Goal: Task Accomplishment & Management: Use online tool/utility

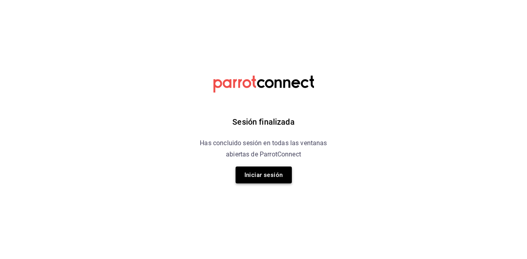
click at [270, 181] on button "Iniciar sesión" at bounding box center [264, 174] width 56 height 17
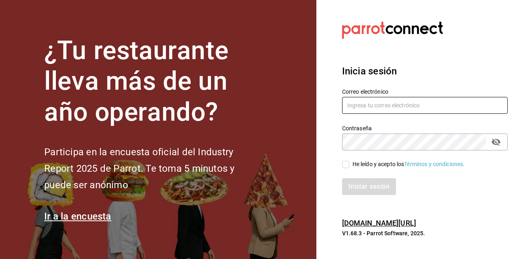
type input "[EMAIL_ADDRESS][DOMAIN_NAME]"
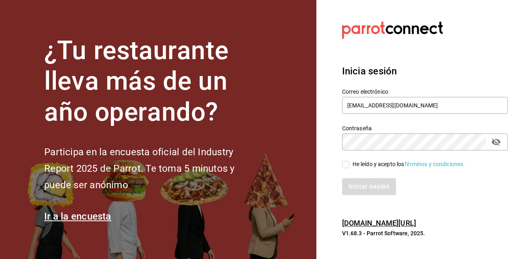
click at [351, 164] on span "He leído y acepto los Términos y condiciones." at bounding box center [407, 164] width 116 height 8
click at [349, 164] on input "He leído y acepto los Términos y condiciones." at bounding box center [345, 164] width 7 height 7
checkbox input "true"
click at [364, 183] on button "Iniciar sesión" at bounding box center [369, 186] width 55 height 17
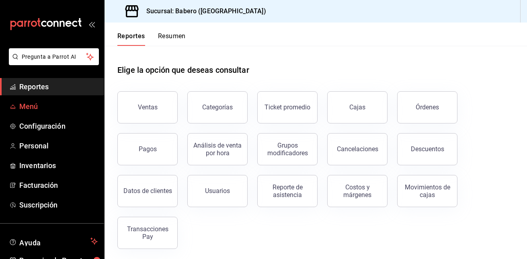
click at [17, 109] on link "Menú" at bounding box center [52, 106] width 104 height 17
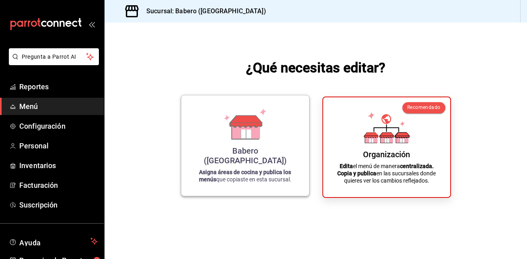
click at [254, 139] on icon at bounding box center [246, 130] width 28 height 17
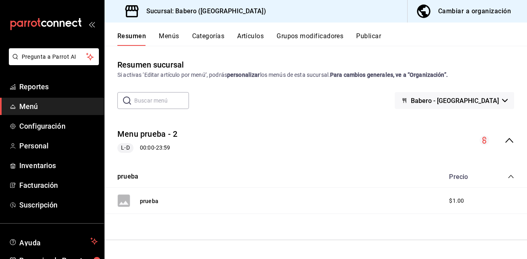
click at [168, 102] on input "text" at bounding box center [161, 100] width 55 height 16
type input "bebidas"
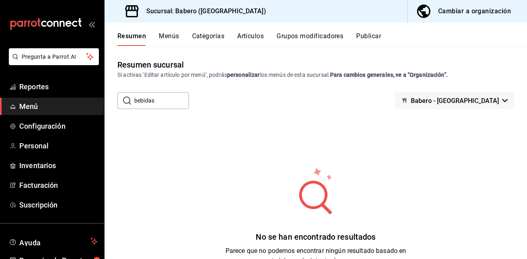
click at [221, 156] on div "No se han encontrado resultados Parece que no podemos encontrar ningún resultad…" at bounding box center [316, 215] width 422 height 201
click at [177, 40] on button "Menús" at bounding box center [169, 39] width 20 height 14
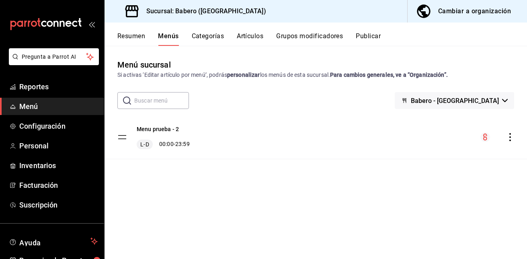
click at [172, 100] on input "text" at bounding box center [161, 100] width 55 height 16
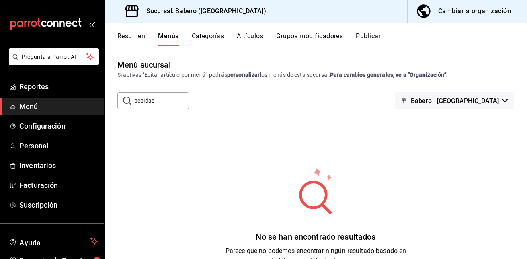
click at [169, 100] on input "bebidas" at bounding box center [161, 100] width 55 height 16
type input "b"
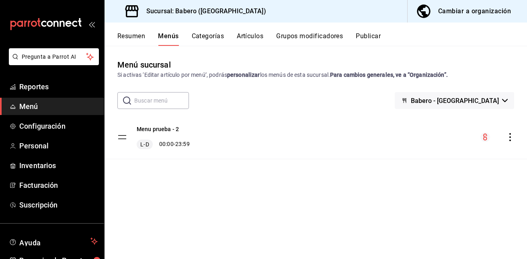
click at [506, 98] on button "Babero - [GEOGRAPHIC_DATA]" at bounding box center [454, 100] width 119 height 17
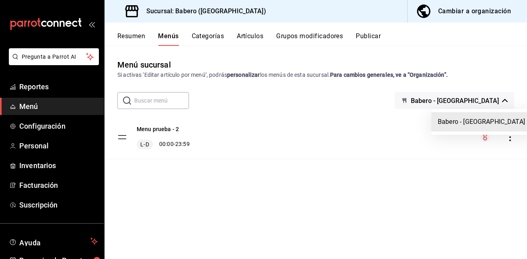
click at [506, 98] on div at bounding box center [263, 129] width 527 height 259
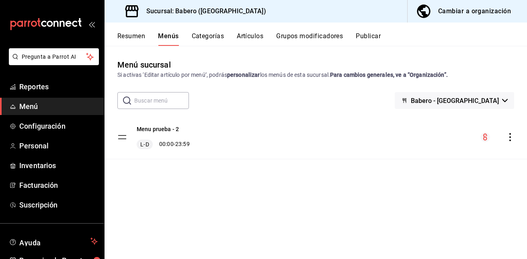
click at [212, 39] on button "Categorías" at bounding box center [208, 39] width 33 height 14
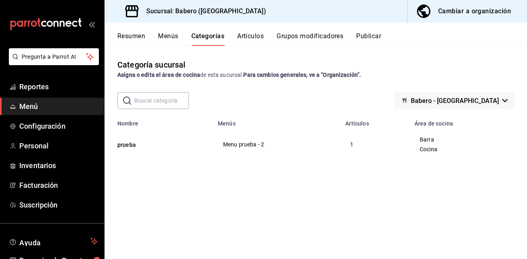
click at [251, 39] on button "Artículos" at bounding box center [250, 39] width 27 height 14
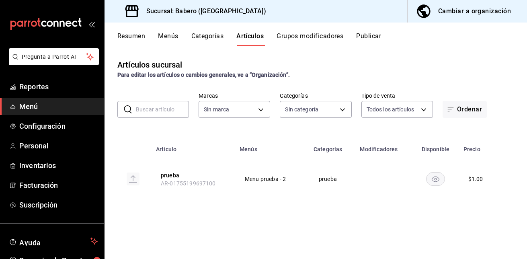
type input "3c8689db-ba21-444b-9092-0c985d975b3f"
type input "d3c210a6-7604-4166-94c1-000da375628c"
click at [137, 39] on button "Resumen" at bounding box center [131, 39] width 28 height 14
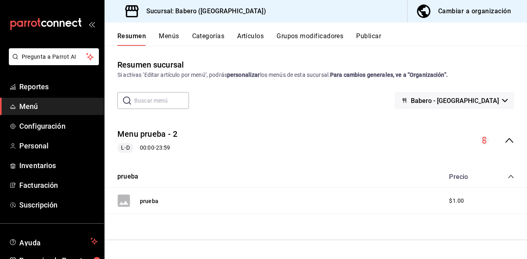
click at [28, 109] on span "Menú" at bounding box center [58, 106] width 78 height 11
click at [166, 33] on button "Menús" at bounding box center [169, 39] width 20 height 14
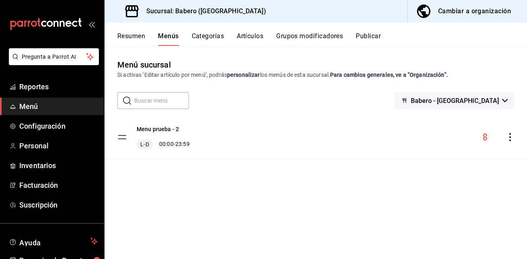
click at [510, 140] on icon "actions" at bounding box center [510, 137] width 2 height 8
click at [510, 140] on div at bounding box center [263, 129] width 527 height 259
click at [510, 140] on icon "actions" at bounding box center [510, 137] width 2 height 8
click at [482, 157] on span "Previsualizar" at bounding box center [447, 156] width 98 height 8
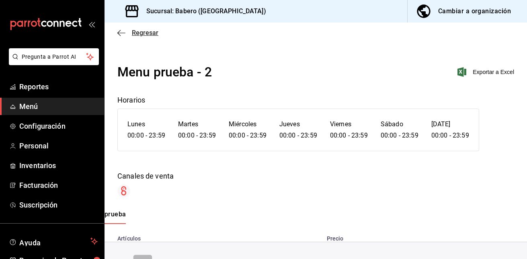
click at [119, 34] on icon "button" at bounding box center [121, 32] width 8 height 7
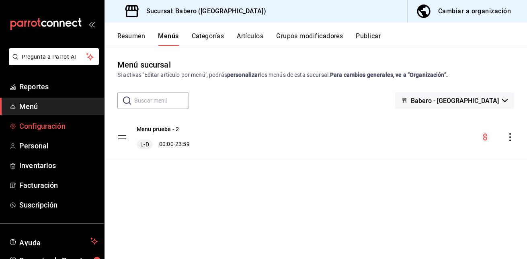
click at [35, 124] on span "Configuración" at bounding box center [58, 126] width 78 height 11
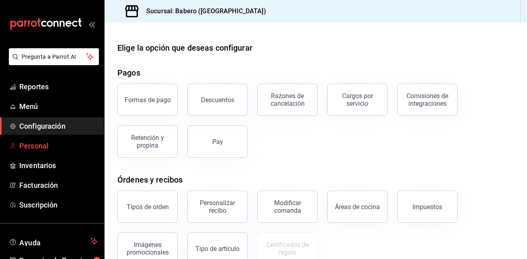
click at [60, 148] on span "Personal" at bounding box center [58, 145] width 78 height 11
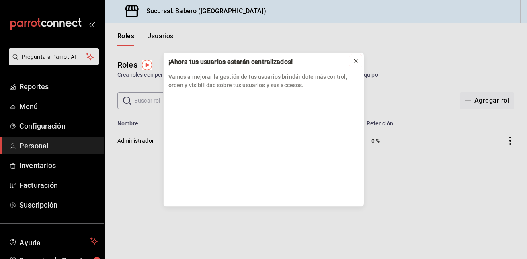
click at [357, 61] on icon at bounding box center [356, 60] width 6 height 6
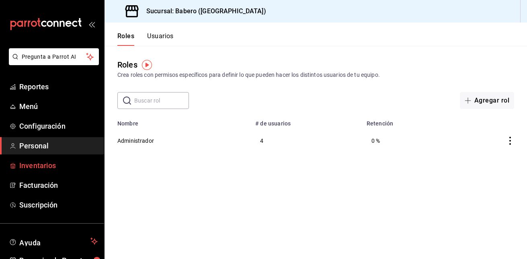
click at [53, 164] on span "Inventarios" at bounding box center [58, 165] width 78 height 11
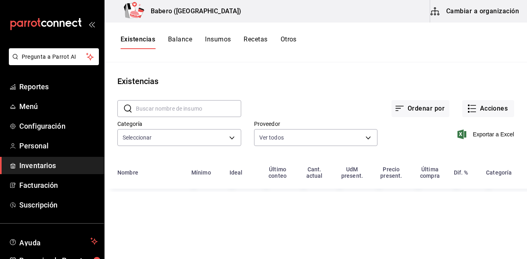
type input "9d6e4ea2-6d6e-468a-88a1-23b8559b8fb7,c70ca27d-e051-402a-bc9a-e899bb7c82bc,d173b…"
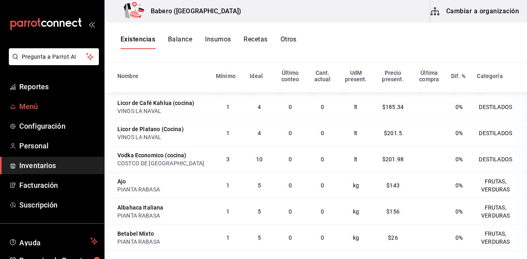
click at [45, 102] on span "Menú" at bounding box center [58, 106] width 78 height 11
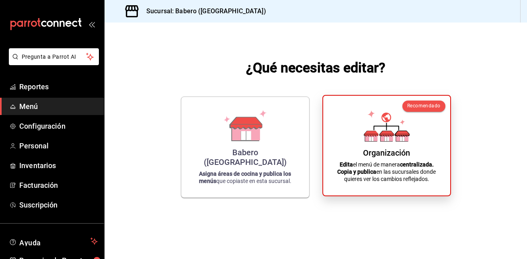
click at [361, 149] on div "Organización Edita el menú de manera centralizada. Copia y publica en las sucur…" at bounding box center [387, 145] width 108 height 87
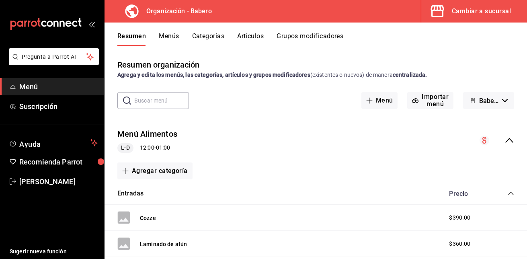
click at [151, 98] on input "text" at bounding box center [161, 100] width 55 height 16
type input "bebidas"
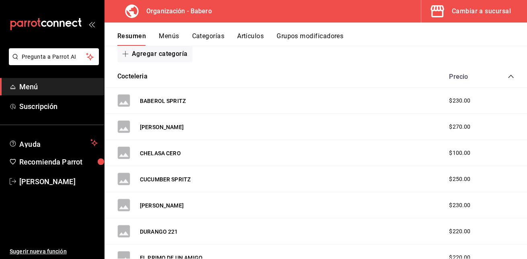
scroll to position [117, 0]
click at [151, 99] on button "BABEROL SPRITZ" at bounding box center [163, 100] width 46 height 8
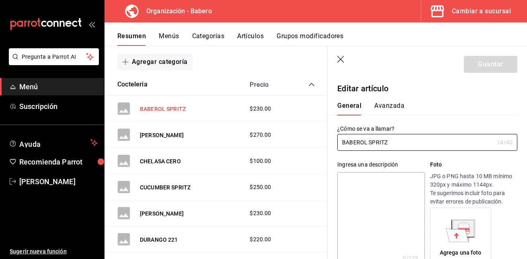
type input "$230.00"
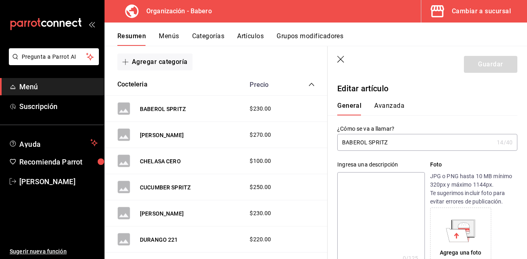
click at [343, 60] on icon "button" at bounding box center [341, 60] width 8 height 8
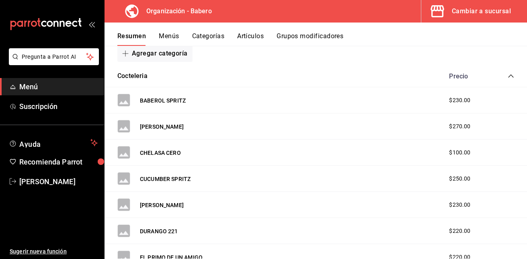
click at [166, 35] on button "Menús" at bounding box center [169, 39] width 20 height 14
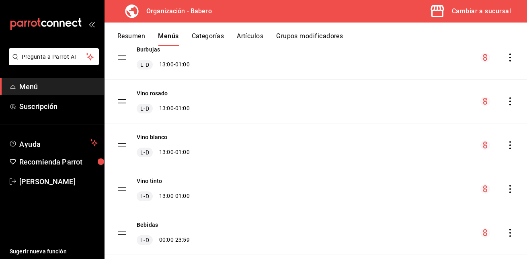
scroll to position [230, 0]
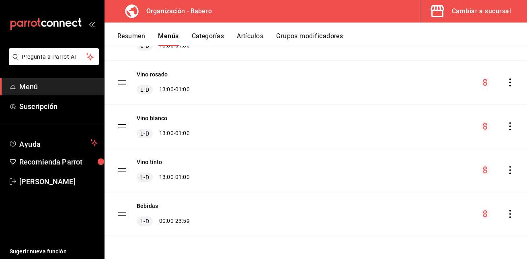
click at [506, 215] on icon "actions" at bounding box center [510, 214] width 8 height 8
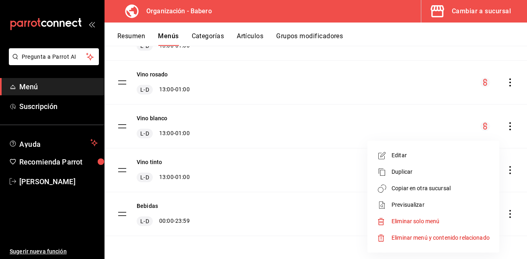
click at [506, 215] on div at bounding box center [263, 129] width 527 height 259
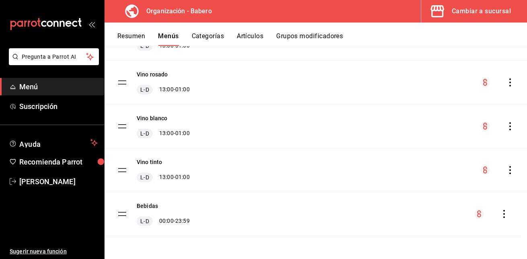
click at [122, 216] on tbody "Menú Alimentos L-D 12:00 - 01:00 Vino X copa L-D 13:00 - 01:00 La cava de Baber…" at bounding box center [316, 60] width 422 height 351
click at [122, 214] on tbody "Menú Alimentos L-D 12:00 - 01:00 Vino X copa L-D 13:00 - 01:00 La cava de Baber…" at bounding box center [316, 60] width 422 height 351
click at [44, 160] on span "Recomienda Parrot" at bounding box center [58, 161] width 78 height 11
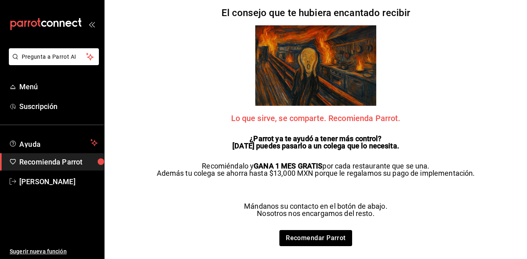
click at [112, 121] on div "Pregunta a Parrot AI Menú Suscripción Ayuda Recomienda Parrot [PERSON_NAME] Sug…" at bounding box center [263, 129] width 527 height 259
click at [44, 90] on span "Menú" at bounding box center [58, 86] width 78 height 11
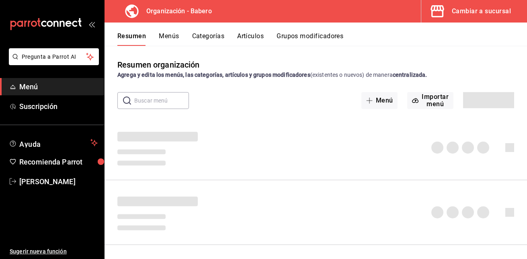
click at [44, 90] on span "Menú" at bounding box center [58, 86] width 78 height 11
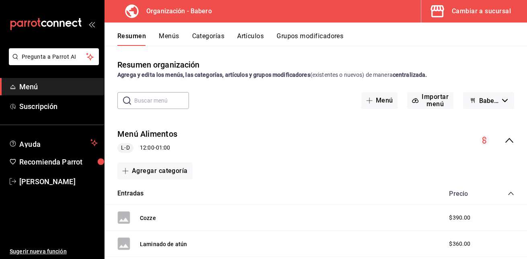
click at [493, 99] on button "Babero/Biberon - Borrador" at bounding box center [488, 100] width 51 height 17
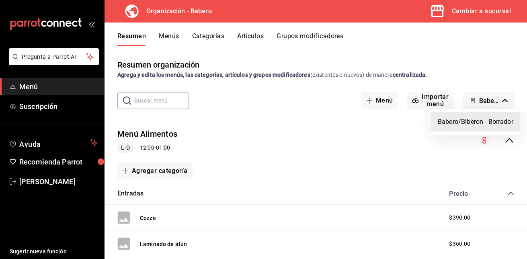
click at [493, 99] on div at bounding box center [263, 129] width 527 height 259
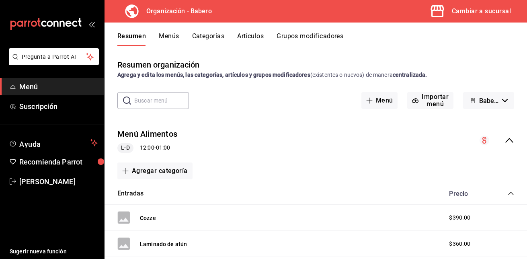
click at [161, 34] on button "Menús" at bounding box center [169, 39] width 20 height 14
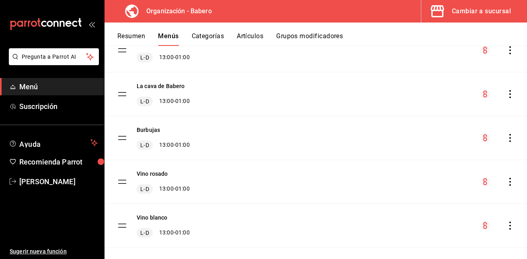
scroll to position [230, 0]
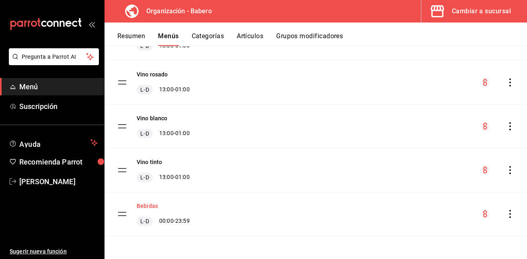
click at [150, 209] on button "Bebidas" at bounding box center [147, 206] width 21 height 8
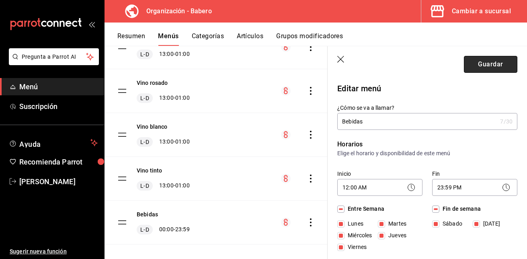
click at [489, 66] on button "Guardar" at bounding box center [490, 64] width 53 height 17
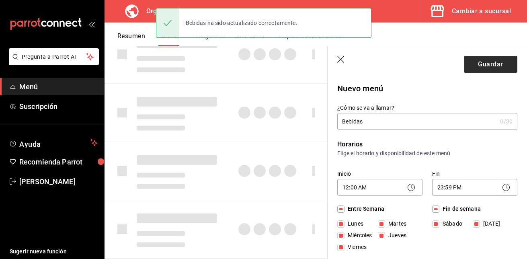
checkbox input "false"
type input "1756255586786"
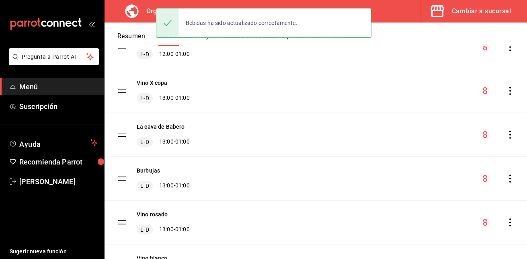
scroll to position [230, 0]
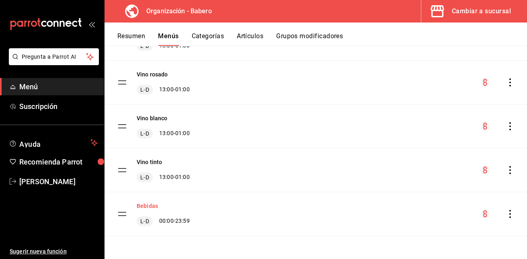
click at [149, 204] on button "Bebidas" at bounding box center [147, 206] width 21 height 8
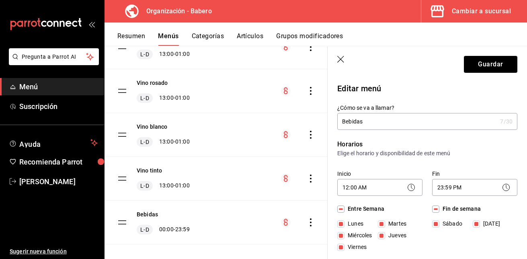
click at [344, 57] on icon "button" at bounding box center [341, 60] width 8 height 8
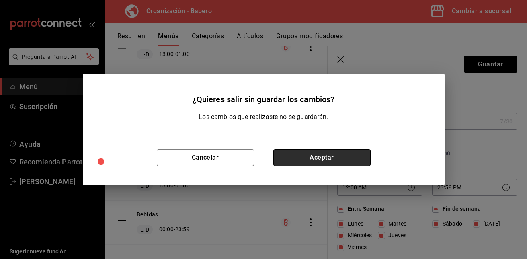
click at [300, 157] on button "Aceptar" at bounding box center [321, 157] width 97 height 17
checkbox input "false"
type input "1756255596234"
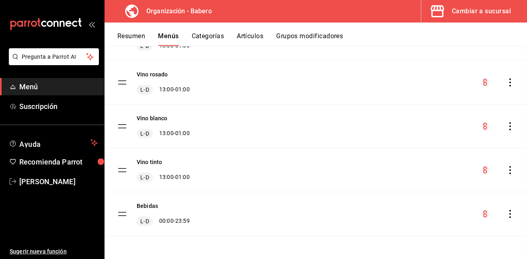
checkbox input "false"
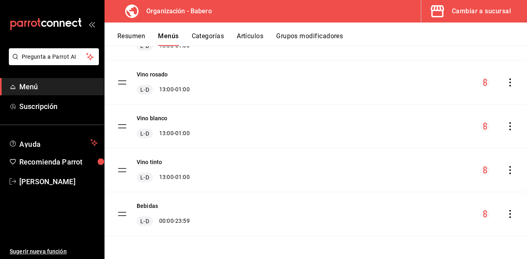
checkbox input "false"
click at [138, 33] on button "Resumen" at bounding box center [131, 39] width 28 height 14
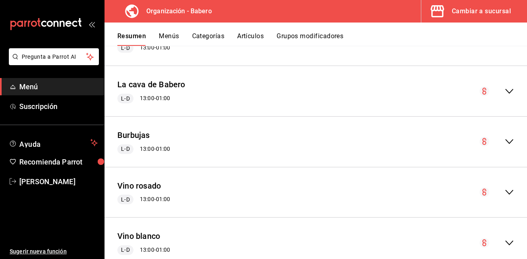
scroll to position [899, 0]
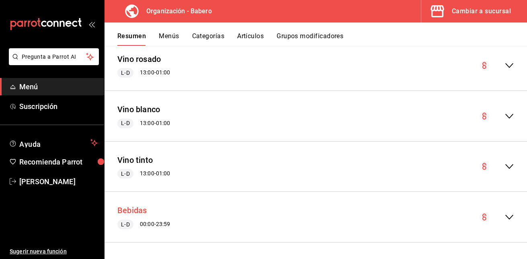
click at [138, 209] on button "Bebidas" at bounding box center [132, 211] width 30 height 12
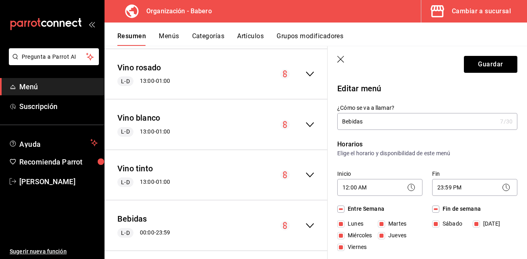
click at [341, 55] on header "Guardar" at bounding box center [427, 62] width 199 height 33
click at [341, 57] on icon "button" at bounding box center [341, 60] width 8 height 8
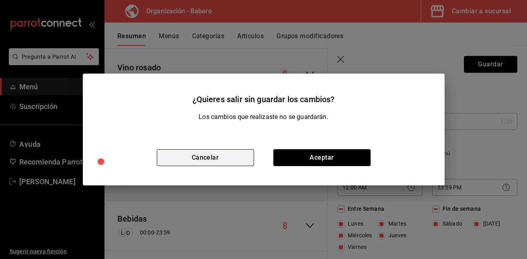
click at [221, 158] on button "Cancelar" at bounding box center [205, 157] width 97 height 17
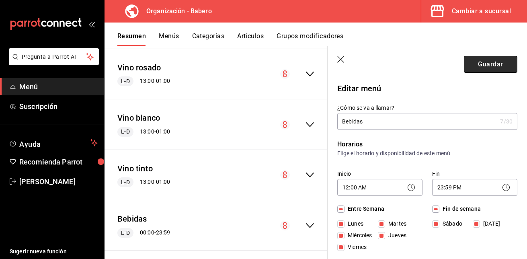
click at [478, 59] on button "Guardar" at bounding box center [490, 64] width 53 height 17
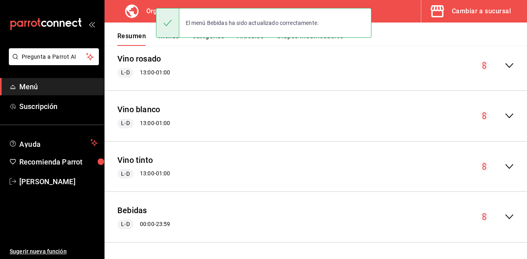
scroll to position [899, 0]
click at [504, 215] on icon "collapse-menu-row" at bounding box center [509, 217] width 10 height 10
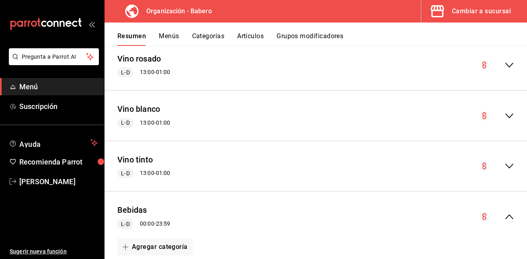
scroll to position [1024, 0]
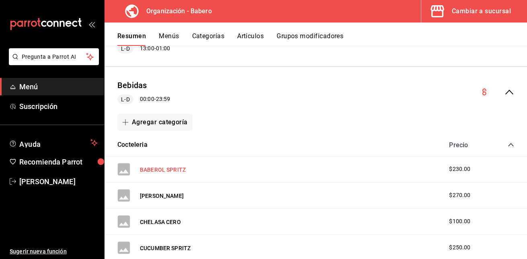
click at [172, 171] on button "BABEROL SPRITZ" at bounding box center [163, 170] width 46 height 8
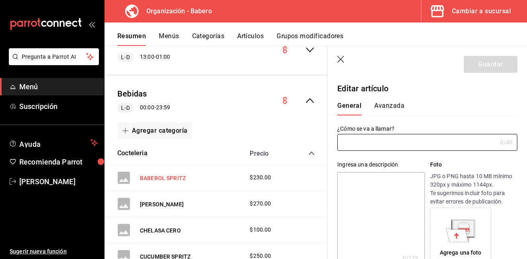
type input "BABEROL SPRITZ"
type input "AR-61755151301167"
type input "$230.00"
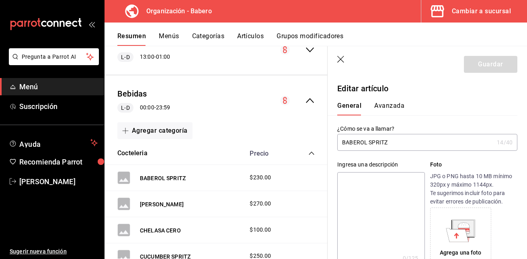
click at [338, 61] on icon "button" at bounding box center [341, 60] width 8 height 8
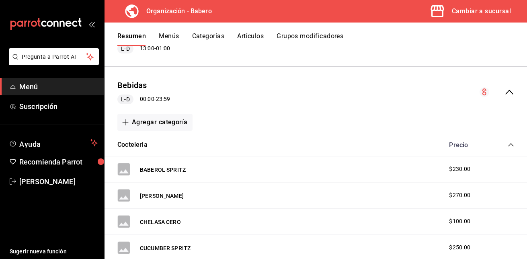
click at [209, 35] on button "Categorías" at bounding box center [208, 39] width 33 height 14
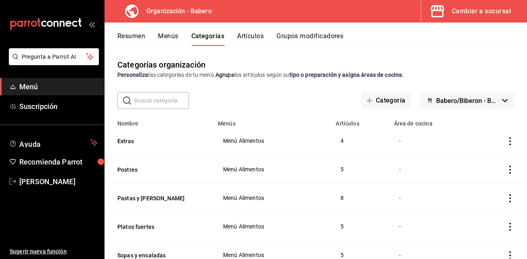
click at [465, 10] on div "Cambiar a sucursal" at bounding box center [481, 11] width 59 height 11
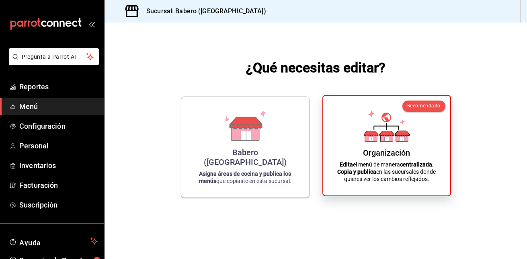
click at [382, 141] on icon at bounding box center [386, 137] width 12 height 8
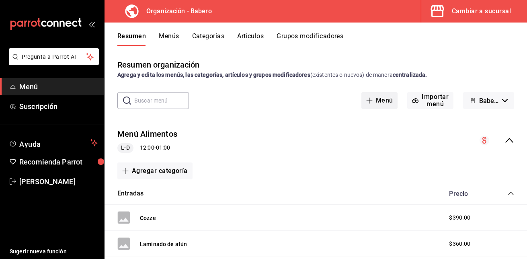
click at [381, 100] on button "Menú" at bounding box center [379, 100] width 37 height 17
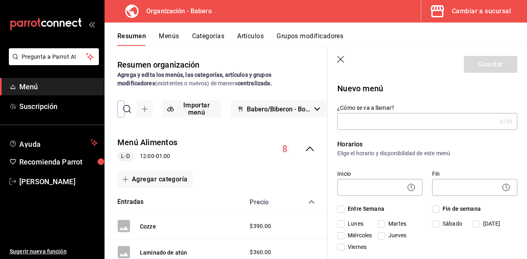
click at [342, 59] on icon "button" at bounding box center [341, 60] width 8 height 8
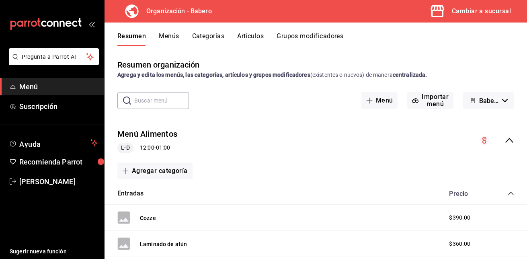
click at [499, 102] on button "Babero/Biberon - Borrador" at bounding box center [488, 100] width 51 height 17
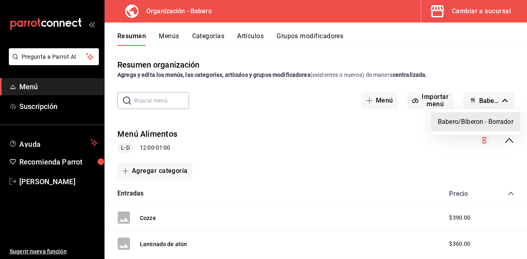
click at [481, 140] on div at bounding box center [263, 129] width 527 height 259
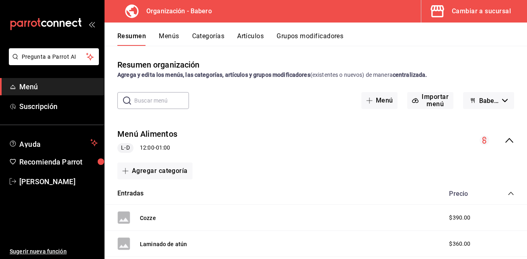
click at [481, 140] on circle "collapse-menu-row" at bounding box center [485, 140] width 10 height 10
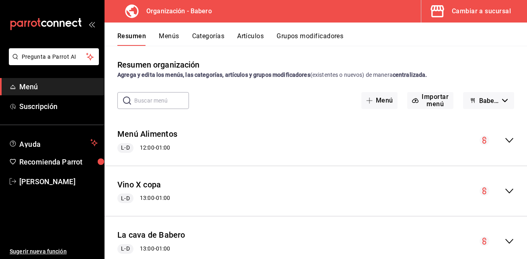
click at [481, 140] on circle "collapse-menu-row" at bounding box center [485, 140] width 10 height 10
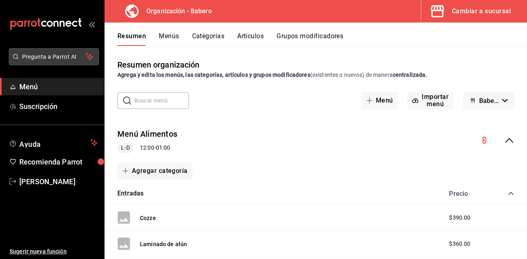
click at [53, 59] on span "Pregunta a Parrot AI" at bounding box center [54, 57] width 64 height 8
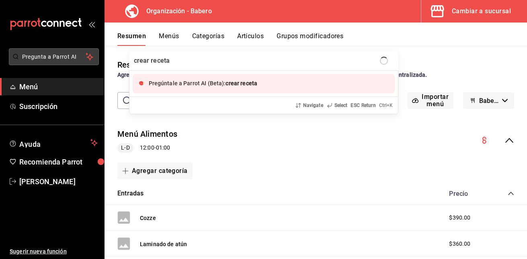
type input "crear recetas"
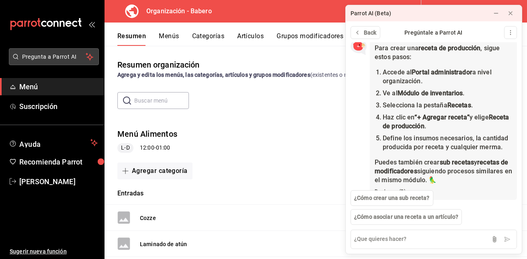
scroll to position [64, 0]
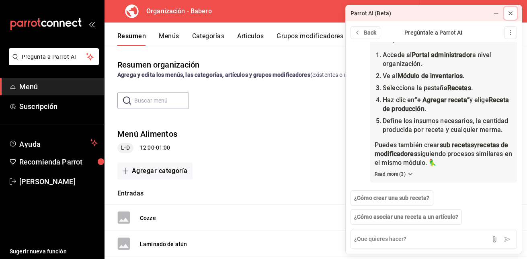
click at [512, 13] on icon at bounding box center [510, 13] width 6 height 6
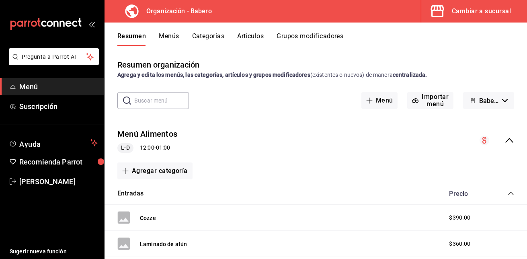
click at [464, 12] on div "Cambiar a sucursal" at bounding box center [481, 11] width 59 height 11
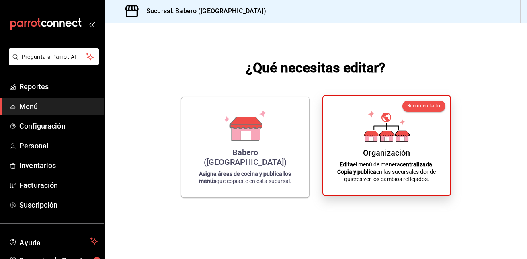
click at [379, 161] on p "Edita el menú de manera centralizada. Copia y publica en las sucursales donde q…" at bounding box center [387, 172] width 108 height 22
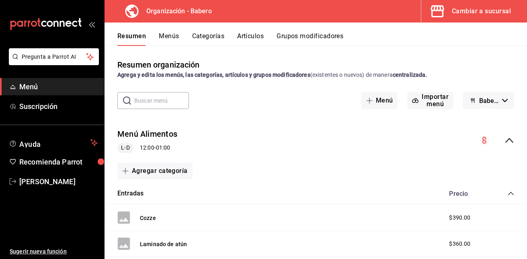
click at [58, 89] on span "Menú" at bounding box center [58, 86] width 78 height 11
click at [468, 11] on div "Cambiar a sucursal" at bounding box center [481, 11] width 59 height 11
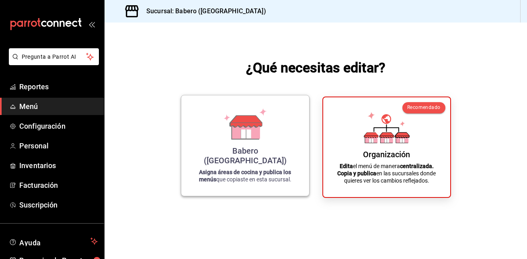
click at [237, 139] on icon at bounding box center [246, 130] width 28 height 17
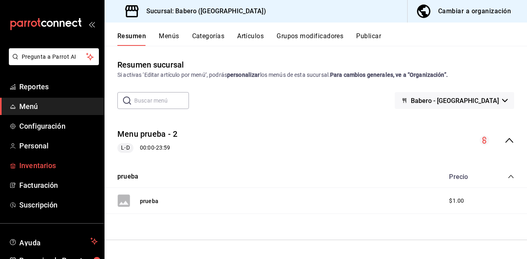
click at [52, 168] on span "Inventarios" at bounding box center [58, 165] width 78 height 11
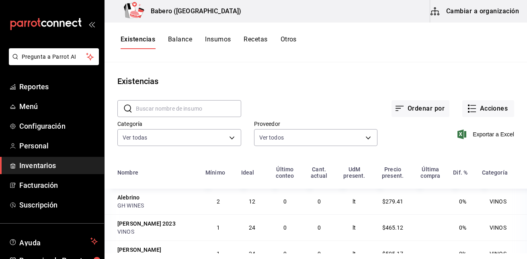
click at [258, 36] on button "Recetas" at bounding box center [256, 42] width 24 height 14
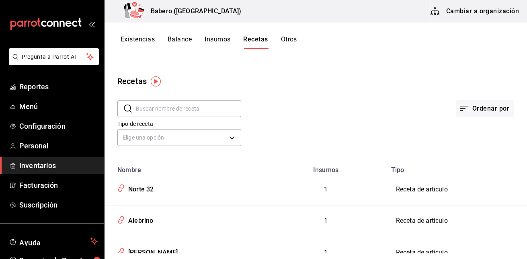
scroll to position [31, 0]
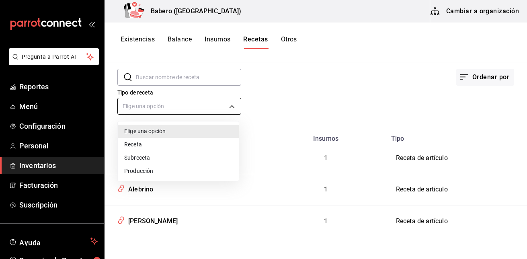
click at [232, 107] on body "Pregunta a Parrot AI Reportes Menú Configuración Personal Inventarios Facturaci…" at bounding box center [263, 126] width 527 height 253
click at [146, 144] on li "Receta" at bounding box center [178, 144] width 121 height 13
type input "PRODUCT"
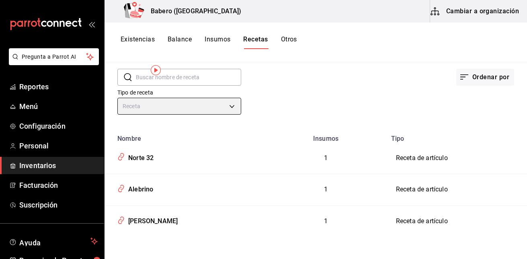
scroll to position [0, 0]
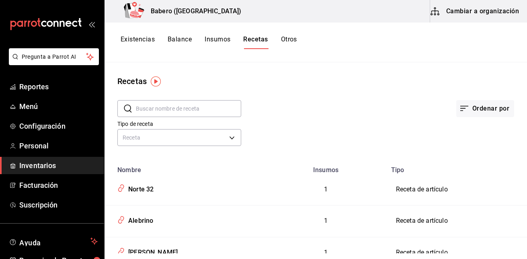
click at [219, 39] on button "Insumos" at bounding box center [218, 42] width 26 height 14
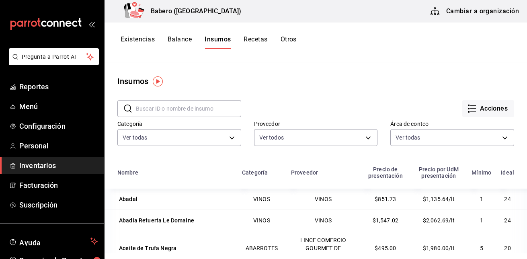
click at [250, 38] on button "Recetas" at bounding box center [256, 42] width 24 height 14
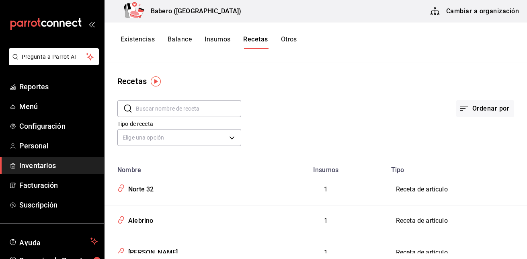
click at [182, 14] on h3 "Babero ([GEOGRAPHIC_DATA])" at bounding box center [192, 11] width 97 height 10
click at [284, 39] on button "Otros" at bounding box center [289, 42] width 16 height 14
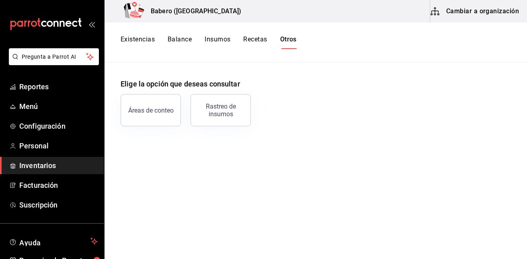
click at [255, 41] on button "Recetas" at bounding box center [255, 42] width 24 height 14
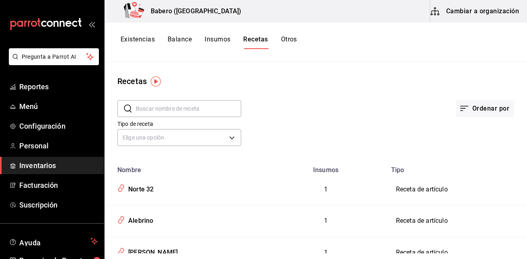
click at [180, 107] on input "text" at bounding box center [188, 108] width 105 height 16
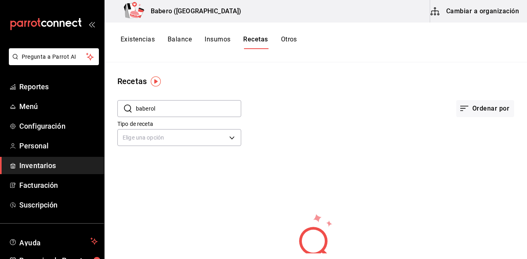
type input "baberol"
click at [141, 36] on button "Existencias" at bounding box center [138, 42] width 34 height 14
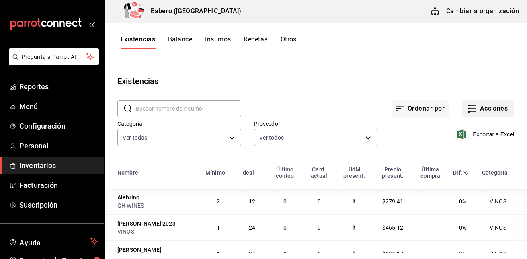
click at [472, 109] on button "Acciones" at bounding box center [488, 108] width 52 height 17
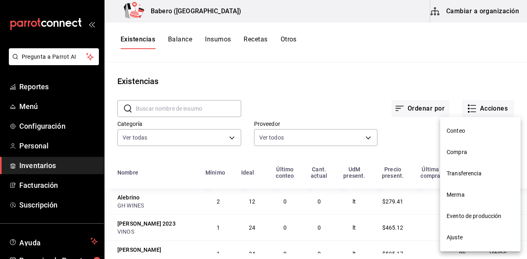
click at [418, 107] on div at bounding box center [263, 129] width 527 height 259
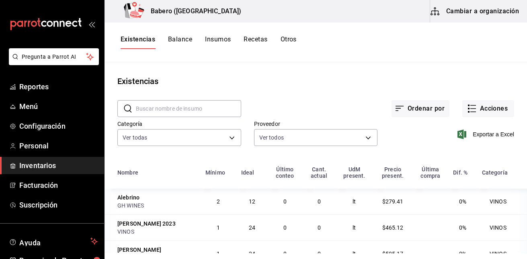
click at [338, 80] on div "Existencias" at bounding box center [316, 81] width 422 height 12
click at [34, 108] on span "Menú" at bounding box center [58, 106] width 78 height 11
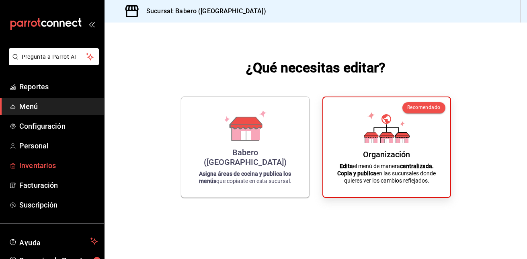
click at [32, 163] on span "Inventarios" at bounding box center [58, 165] width 78 height 11
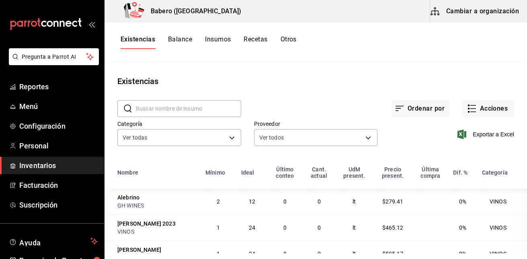
click at [259, 41] on button "Recetas" at bounding box center [256, 42] width 24 height 14
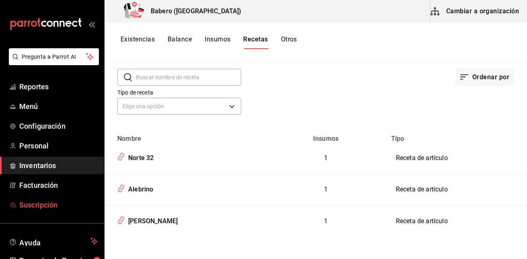
scroll to position [45, 0]
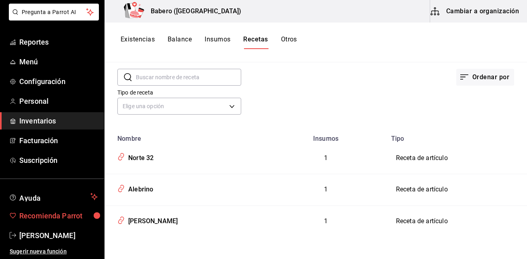
click at [45, 213] on span "Recomienda Parrot" at bounding box center [58, 215] width 78 height 11
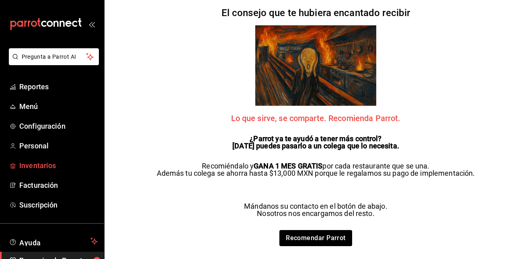
click at [36, 163] on span "Inventarios" at bounding box center [58, 165] width 78 height 11
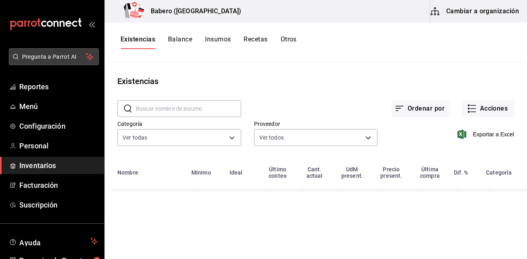
click at [49, 61] on span "Pregunta a Parrot AI" at bounding box center [54, 57] width 64 height 8
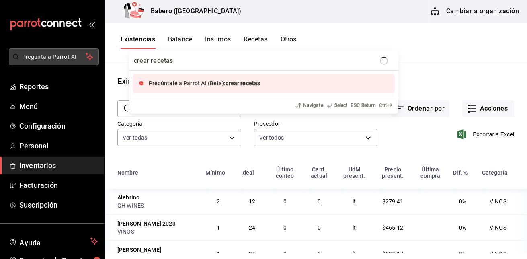
type input "crear recetas"
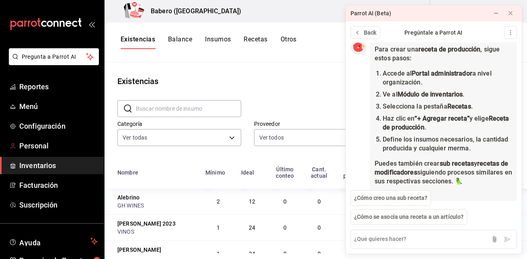
scroll to position [55, 0]
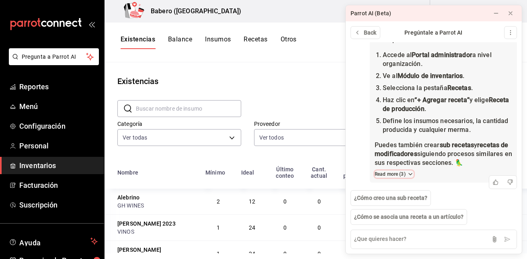
click at [409, 174] on icon at bounding box center [410, 174] width 6 height 6
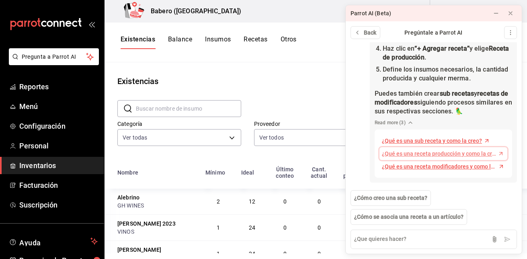
click at [422, 154] on span "¿Qué es una receta producción y como la creo?" at bounding box center [439, 154] width 115 height 8
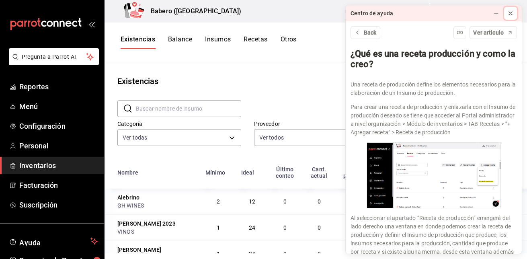
click at [509, 10] on icon at bounding box center [510, 13] width 6 height 6
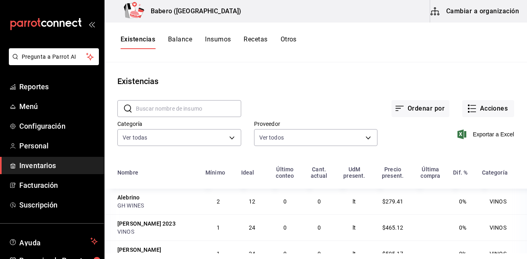
click at [252, 39] on button "Recetas" at bounding box center [256, 42] width 24 height 14
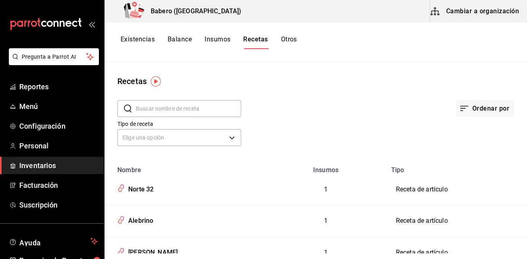
click at [153, 79] on img "button" at bounding box center [156, 81] width 10 height 10
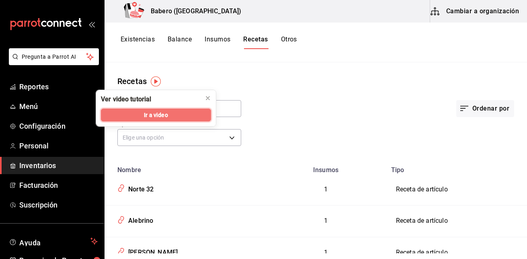
click at [161, 115] on span "Ir a video" at bounding box center [156, 115] width 24 height 8
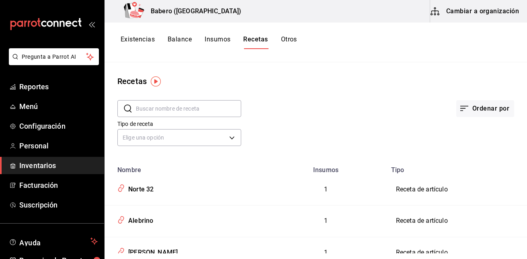
click at [497, 6] on button "Cambiar a organización" at bounding box center [475, 11] width 90 height 23
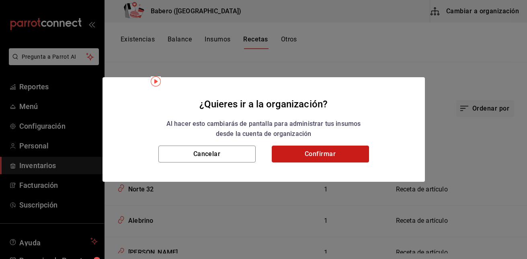
click at [320, 154] on button "Confirmar" at bounding box center [320, 154] width 97 height 17
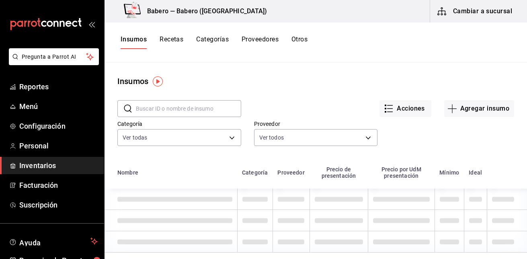
click at [177, 40] on button "Recetas" at bounding box center [172, 42] width 24 height 14
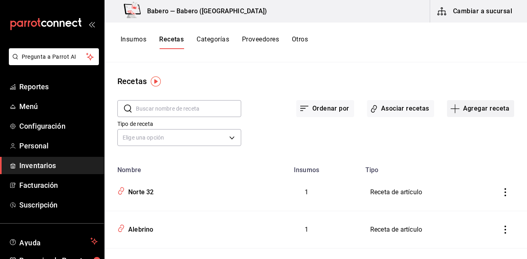
click at [475, 111] on button "Agregar receta" at bounding box center [480, 108] width 67 height 17
click at [473, 126] on li "Receta" at bounding box center [475, 130] width 80 height 21
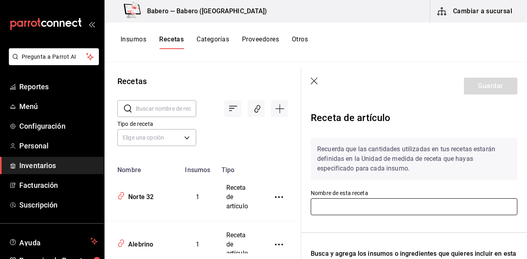
click at [338, 206] on input "text" at bounding box center [414, 206] width 207 height 17
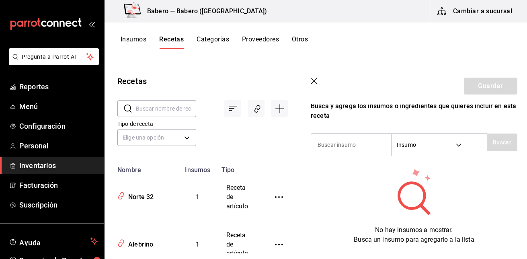
scroll to position [171, 0]
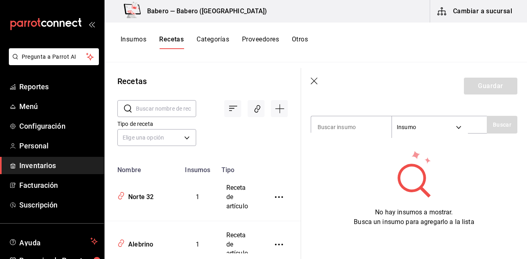
type input "baberol"
click at [312, 79] on icon "button" at bounding box center [315, 82] width 8 height 8
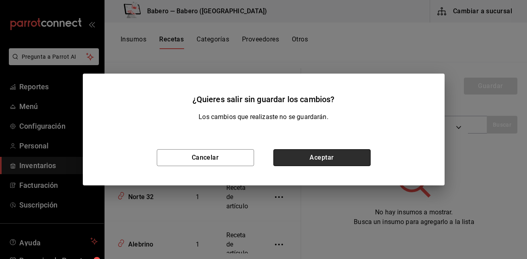
click at [310, 164] on button "Aceptar" at bounding box center [321, 157] width 97 height 17
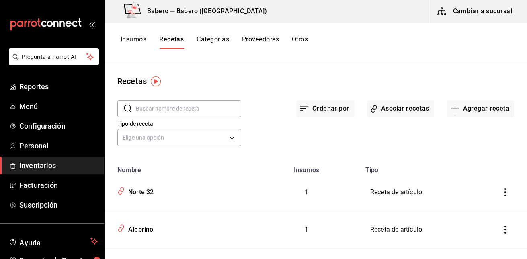
click at [172, 111] on input "text" at bounding box center [188, 108] width 105 height 16
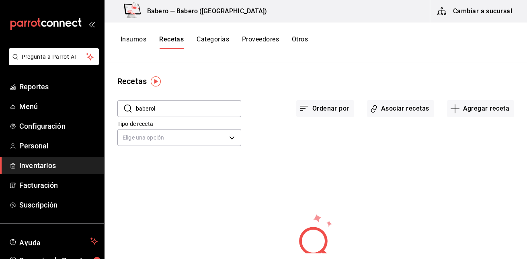
type input "baberol"
click at [265, 224] on div "No hay recetas a mostrar. Intenta otra búsqueda." at bounding box center [316, 251] width 422 height 77
drag, startPoint x: 265, startPoint y: 224, endPoint x: 271, endPoint y: 162, distance: 62.5
click at [265, 215] on div "No hay recetas a mostrar. Intenta otra búsqueda." at bounding box center [316, 251] width 422 height 77
drag, startPoint x: 271, startPoint y: 162, endPoint x: 231, endPoint y: 181, distance: 43.9
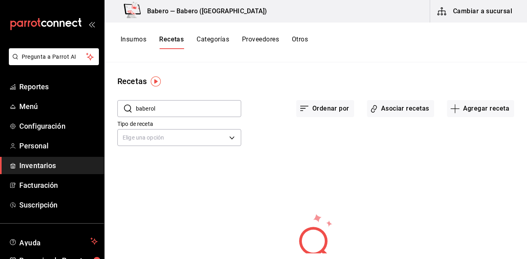
click at [231, 181] on div "​ baberol ​ Ordenar por Asociar recetas Agregar receta Tipo de receta Elige una…" at bounding box center [316, 188] width 422 height 203
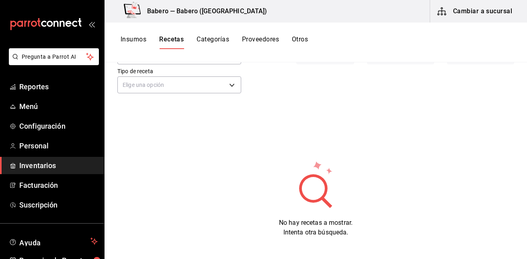
click at [472, 12] on button "Cambiar a sucursal" at bounding box center [475, 11] width 90 height 23
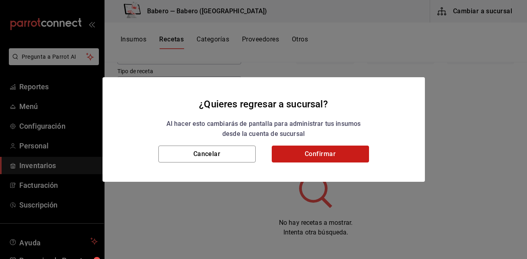
click at [344, 148] on button "Confirmar" at bounding box center [320, 154] width 97 height 17
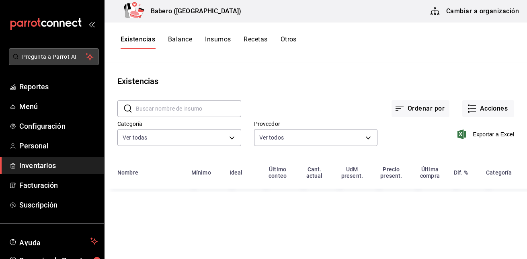
click at [57, 51] on button "Pregunta a Parrot AI" at bounding box center [54, 56] width 90 height 17
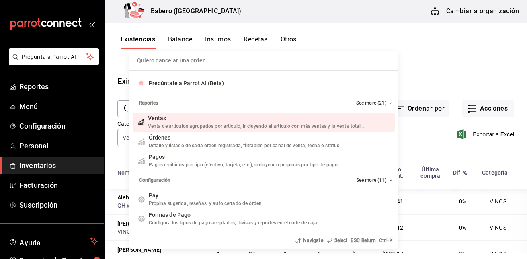
click at [55, 55] on div "Quiero cancelar una orden Pregúntale a Parrot AI (Beta) Reportes See more (21) …" at bounding box center [263, 129] width 527 height 259
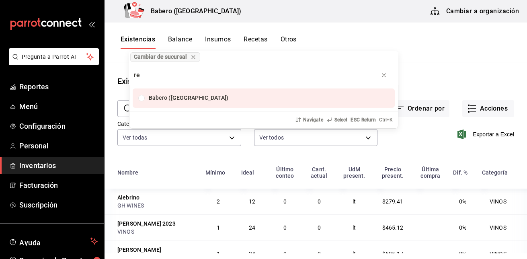
type input "r"
click at [55, 55] on div "Cambiar de sucursal Babero ([GEOGRAPHIC_DATA]) Navigate Select ESC Return Ctrl+…" at bounding box center [263, 129] width 527 height 259
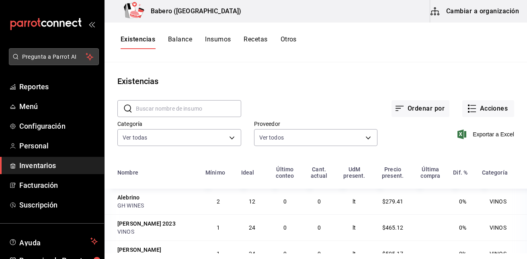
click at [55, 57] on span "Pregunta a Parrot AI" at bounding box center [54, 57] width 64 height 8
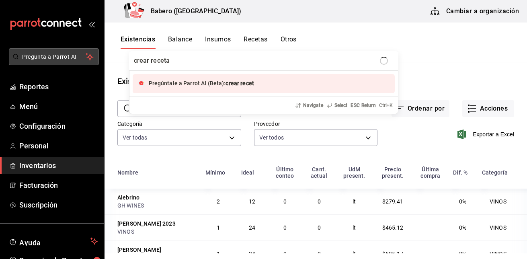
type input "crear recetas"
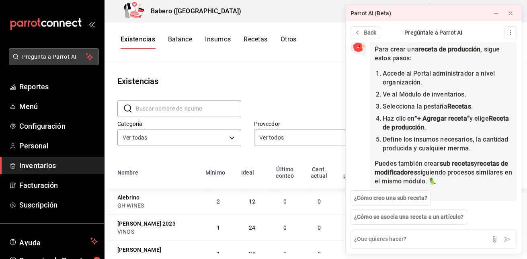
scroll to position [55, 0]
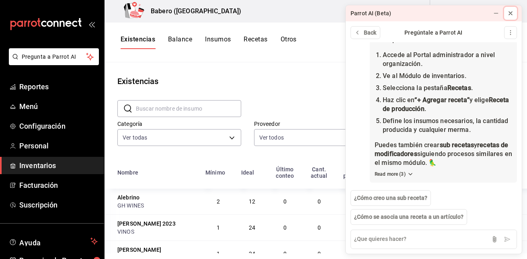
click at [511, 11] on icon at bounding box center [510, 13] width 6 height 6
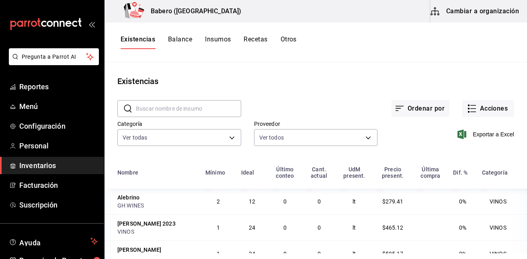
click at [509, 14] on button "Cambiar a organización" at bounding box center [475, 11] width 90 height 23
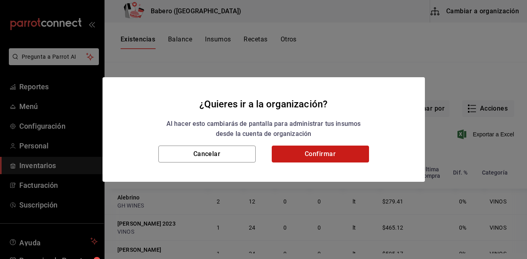
click at [308, 155] on button "Confirmar" at bounding box center [320, 154] width 97 height 17
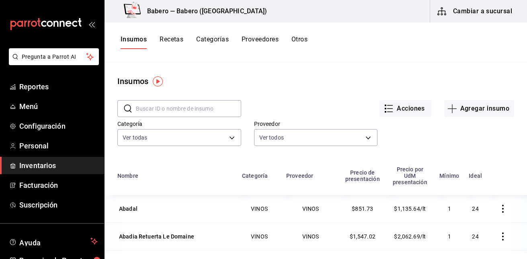
click at [179, 41] on button "Recetas" at bounding box center [172, 42] width 24 height 14
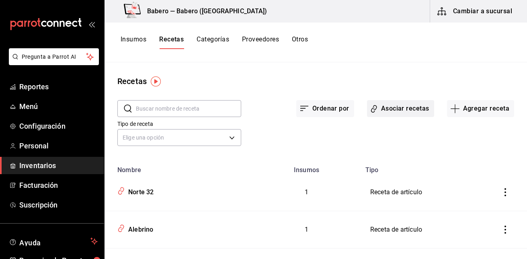
click at [396, 109] on button "Asociar recetas" at bounding box center [400, 108] width 67 height 17
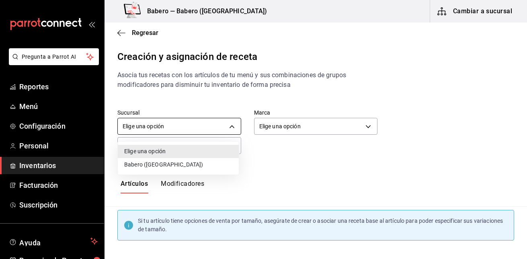
click at [231, 126] on body "Pregunta a Parrot AI Reportes Menú Configuración Personal Inventarios Facturaci…" at bounding box center [263, 122] width 527 height 245
click at [204, 162] on li "Babero ([GEOGRAPHIC_DATA])" at bounding box center [178, 164] width 121 height 13
type input "9f567b84-ea91-4495-a3f7-abfaacdd65d9"
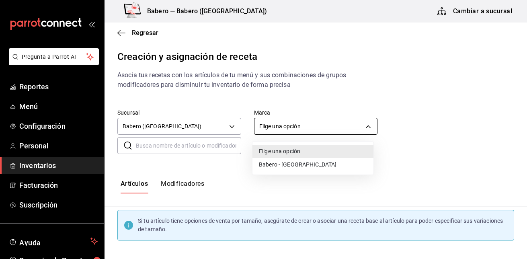
click at [365, 128] on body "Pregunta a Parrot AI Reportes Menú Configuración Personal Inventarios Facturaci…" at bounding box center [263, 122] width 527 height 245
click at [342, 159] on li "Babero - [GEOGRAPHIC_DATA]" at bounding box center [312, 164] width 121 height 13
type input "3c8689db-ba21-444b-9092-0c985d975b3f"
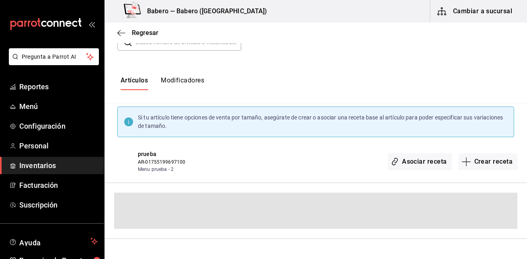
scroll to position [41, 0]
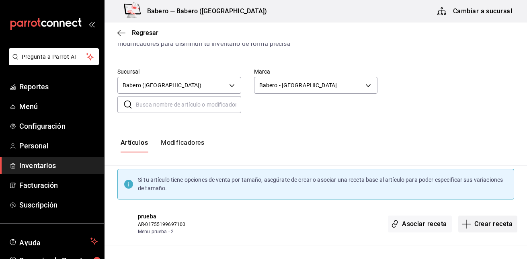
click at [467, 225] on button "Crear receta" at bounding box center [487, 223] width 59 height 17
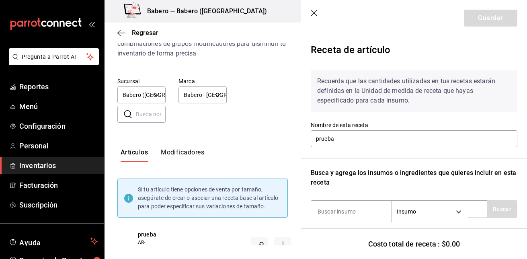
click at [313, 15] on icon "button" at bounding box center [315, 14] width 8 height 8
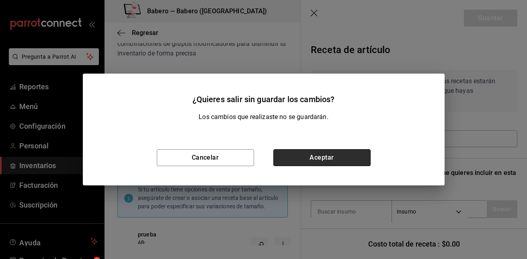
click at [313, 157] on button "Aceptar" at bounding box center [321, 157] width 97 height 17
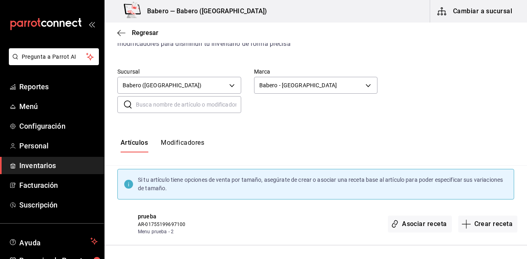
scroll to position [0, 0]
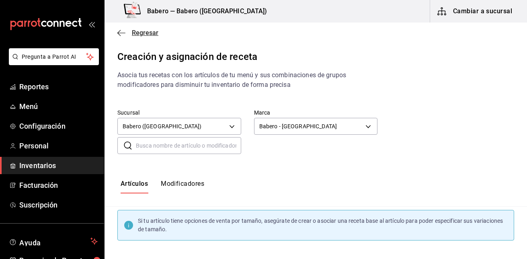
click at [117, 35] on icon "button" at bounding box center [121, 32] width 8 height 7
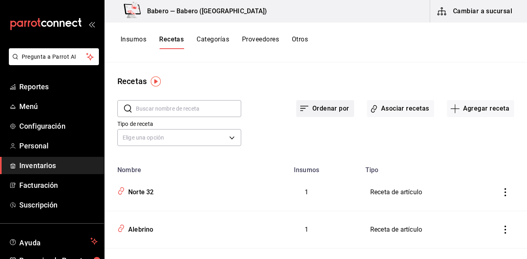
click at [328, 110] on button "Ordenar por" at bounding box center [325, 108] width 58 height 17
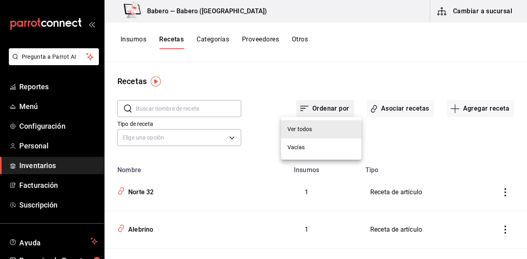
click at [328, 110] on div at bounding box center [263, 129] width 527 height 259
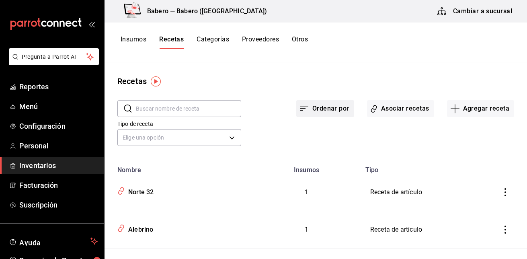
click at [328, 110] on button "Ordenar por" at bounding box center [325, 108] width 58 height 17
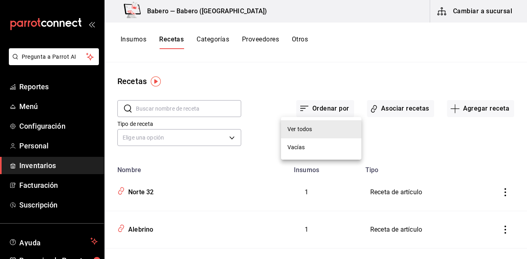
click at [324, 150] on li "Vacías" at bounding box center [321, 147] width 80 height 18
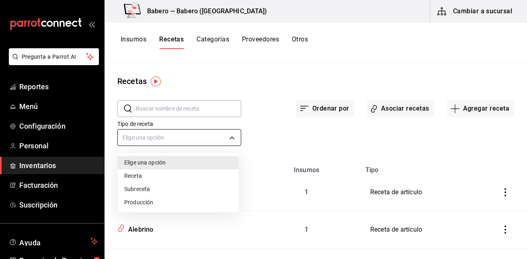
click at [234, 136] on body "Pregunta a Parrot AI Reportes Menú Configuración Personal Inventarios Facturaci…" at bounding box center [263, 126] width 527 height 253
click at [205, 170] on li "Receta" at bounding box center [178, 175] width 121 height 13
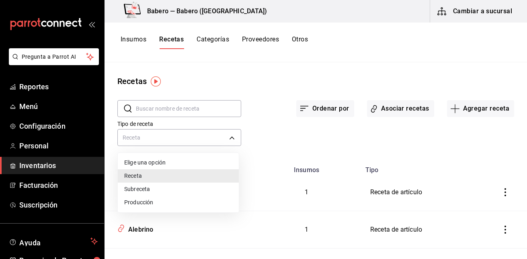
drag, startPoint x: 232, startPoint y: 134, endPoint x: 205, endPoint y: 197, distance: 67.7
click at [205, 197] on body "Pregunta a Parrot AI Reportes Menú Configuración Personal Inventarios Facturaci…" at bounding box center [263, 126] width 527 height 253
click at [205, 197] on li "Producción" at bounding box center [178, 202] width 121 height 13
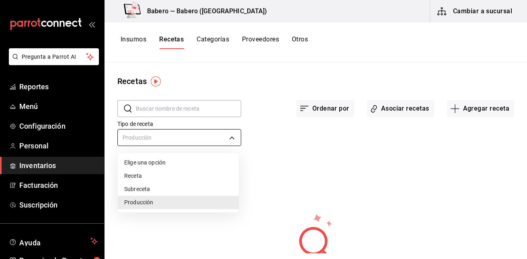
click at [232, 136] on body "Pregunta a Parrot AI Reportes Menú Configuración Personal Inventarios Facturaci…" at bounding box center [263, 126] width 527 height 253
click at [211, 175] on li "Receta" at bounding box center [178, 175] width 121 height 13
type input "PRODUCT"
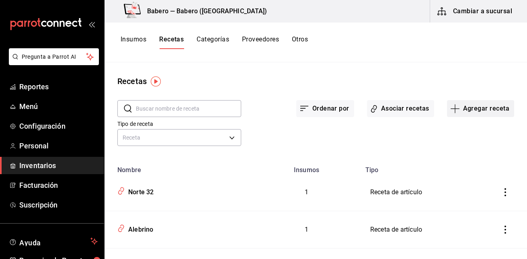
click at [466, 109] on button "Agregar receta" at bounding box center [480, 108] width 67 height 17
click at [464, 128] on span "Receta" at bounding box center [475, 131] width 68 height 8
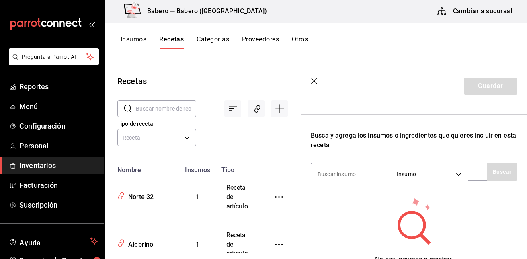
scroll to position [0, 6]
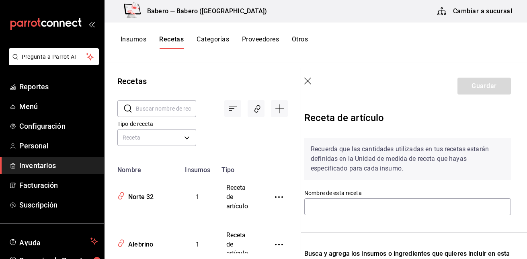
click at [311, 78] on icon "button" at bounding box center [307, 81] width 7 height 7
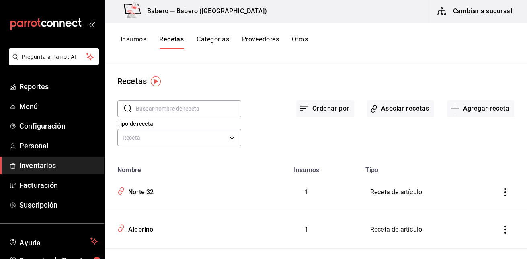
click at [501, 192] on icon "inventoriesTable" at bounding box center [505, 192] width 8 height 8
click at [496, 192] on li "Eliminar" at bounding box center [475, 203] width 68 height 23
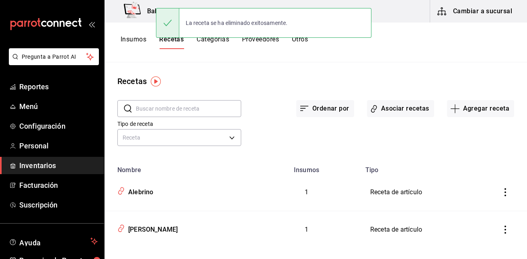
click at [492, 148] on div "Tipo de receta Receta PRODUCT" at bounding box center [310, 126] width 410 height 44
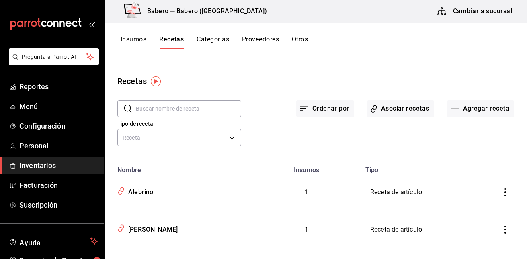
scroll to position [11, 0]
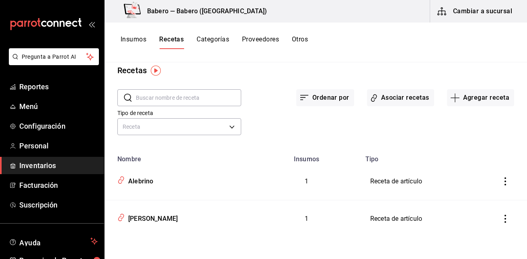
click at [296, 41] on button "Otros" at bounding box center [300, 42] width 16 height 14
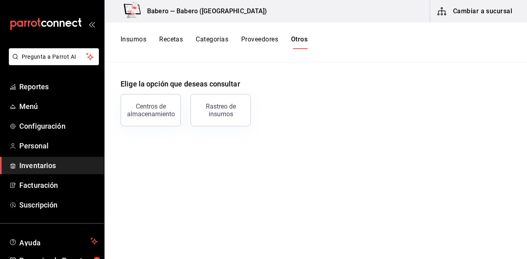
click at [254, 41] on button "Proveedores" at bounding box center [259, 42] width 37 height 14
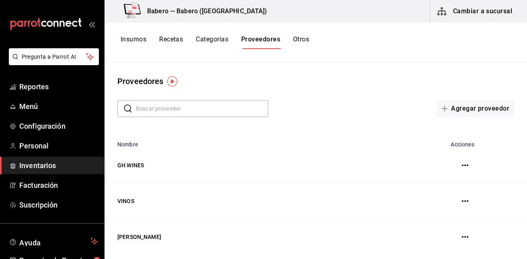
click at [219, 42] on button "Categorías" at bounding box center [212, 42] width 33 height 14
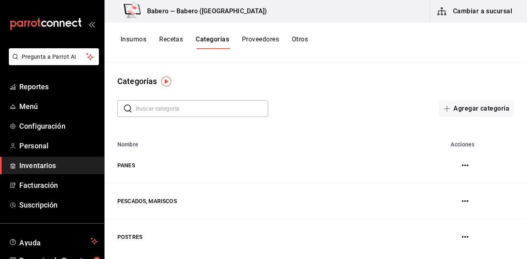
click at [176, 41] on button "Recetas" at bounding box center [171, 42] width 24 height 14
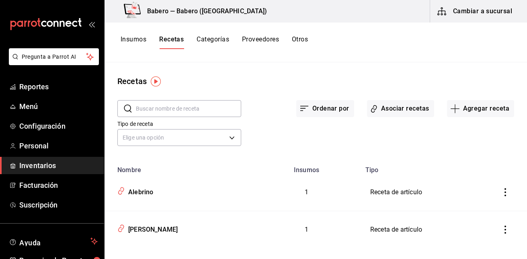
click at [156, 79] on img "button" at bounding box center [156, 81] width 10 height 10
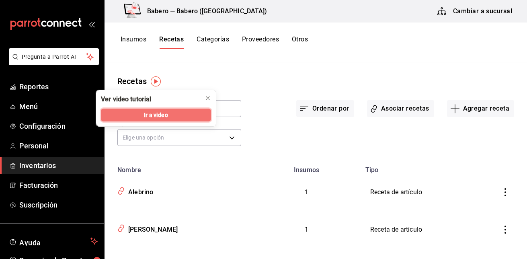
click at [162, 115] on span "Ir a video" at bounding box center [156, 115] width 24 height 8
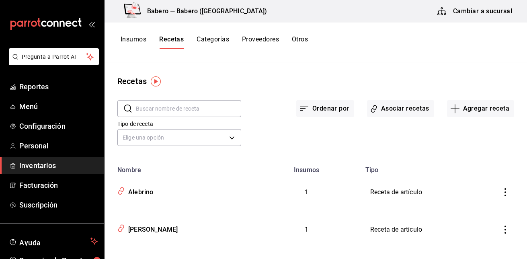
click at [480, 16] on button "Cambiar a sucursal" at bounding box center [475, 11] width 90 height 23
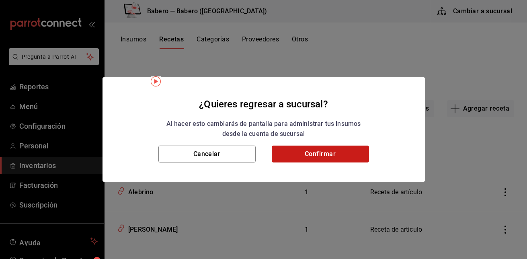
click at [346, 146] on button "Confirmar" at bounding box center [320, 154] width 97 height 17
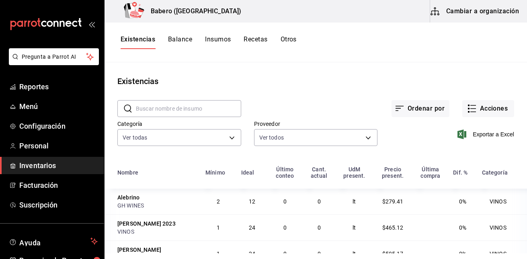
click at [54, 166] on span "Inventarios" at bounding box center [58, 165] width 78 height 11
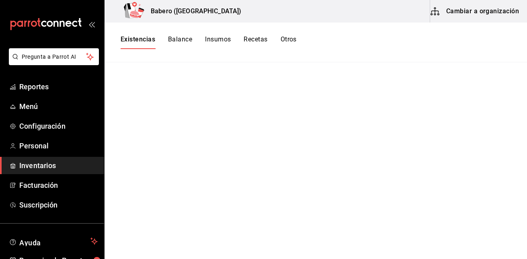
click at [54, 166] on span "Inventarios" at bounding box center [58, 165] width 78 height 11
click at [49, 105] on span "Menú" at bounding box center [58, 106] width 78 height 11
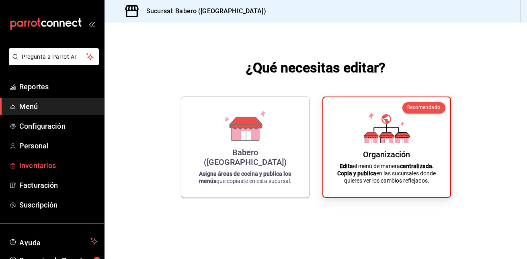
click at [47, 161] on span "Inventarios" at bounding box center [58, 165] width 78 height 11
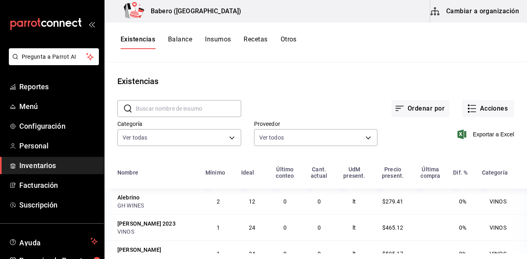
click at [492, 15] on button "Cambiar a organización" at bounding box center [475, 11] width 90 height 23
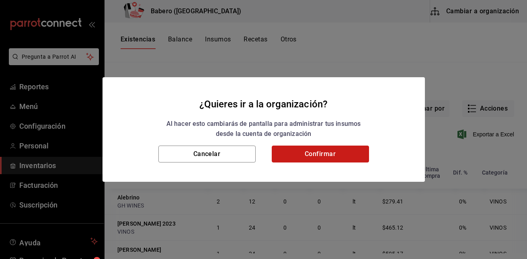
click at [354, 151] on button "Confirmar" at bounding box center [320, 154] width 97 height 17
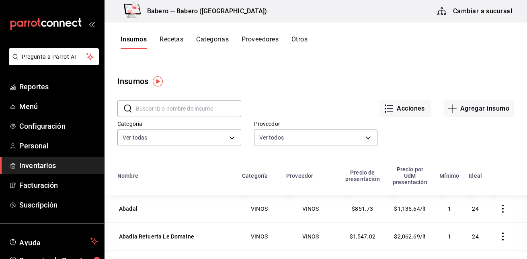
click at [177, 39] on button "Recetas" at bounding box center [172, 42] width 24 height 14
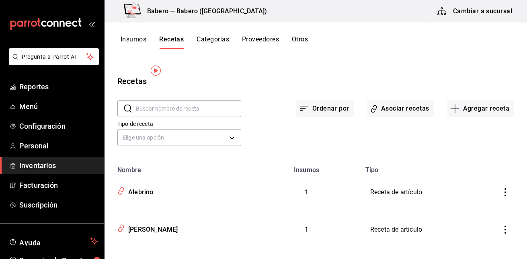
scroll to position [11, 0]
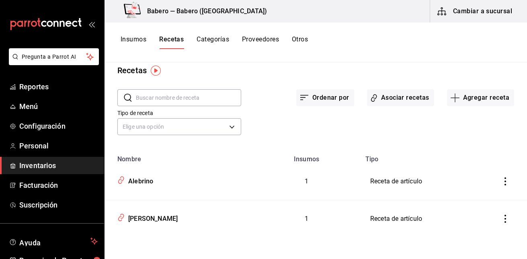
click at [138, 36] on button "Insumos" at bounding box center [134, 42] width 26 height 14
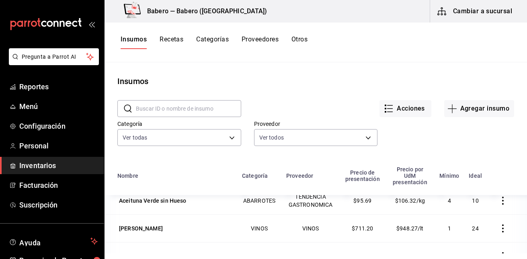
scroll to position [99, 0]
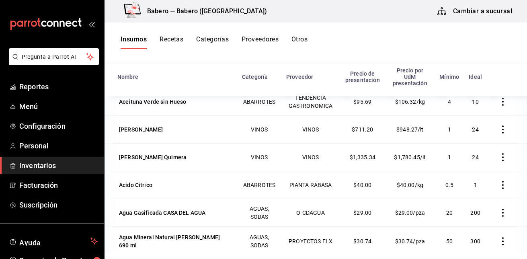
click at [499, 217] on icon "button" at bounding box center [503, 213] width 8 height 8
click at [518, 165] on div at bounding box center [263, 129] width 527 height 259
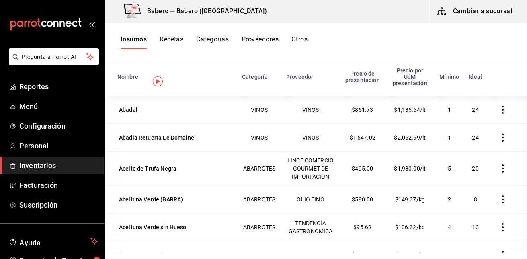
scroll to position [0, 0]
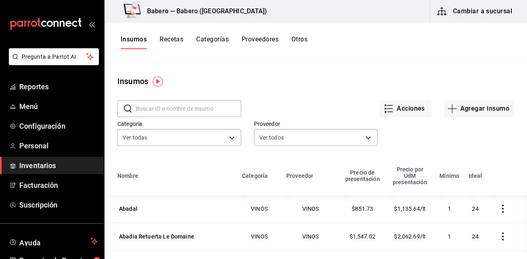
click at [170, 42] on button "Recetas" at bounding box center [172, 42] width 24 height 14
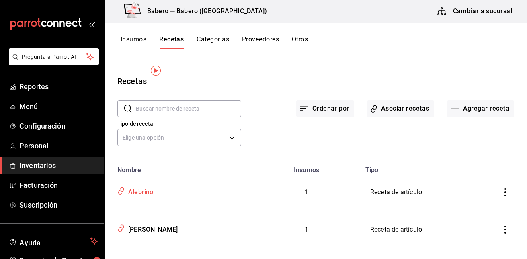
scroll to position [11, 0]
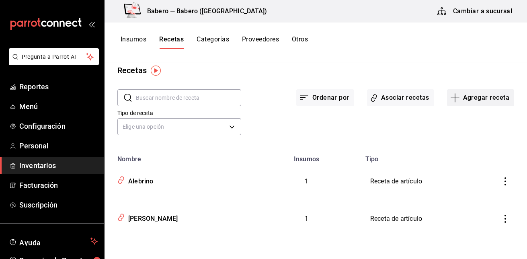
click at [492, 99] on button "Agregar receta" at bounding box center [480, 97] width 67 height 17
click at [460, 115] on li "Receta" at bounding box center [475, 119] width 80 height 21
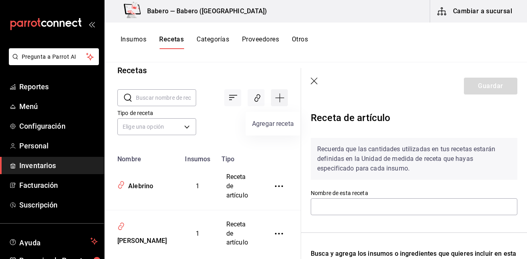
click at [275, 100] on icon "Agregar receta" at bounding box center [280, 98] width 10 height 10
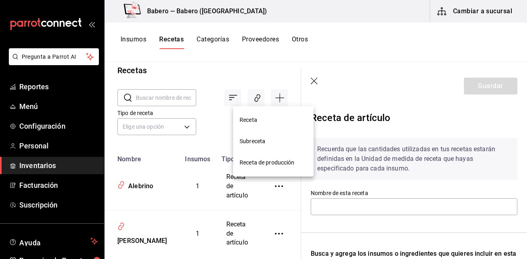
click at [269, 123] on span "Receta" at bounding box center [274, 120] width 68 height 8
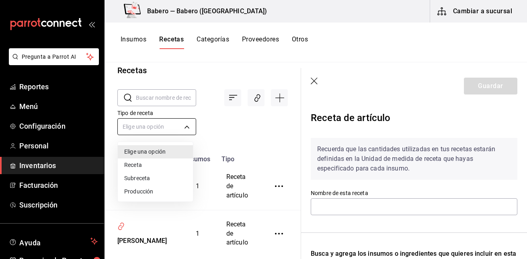
click at [185, 124] on body "Pregunta a Parrot AI Reportes Menú Configuración Personal Inventarios Facturaci…" at bounding box center [263, 126] width 527 height 253
click at [162, 178] on li "Subreceta" at bounding box center [155, 178] width 75 height 13
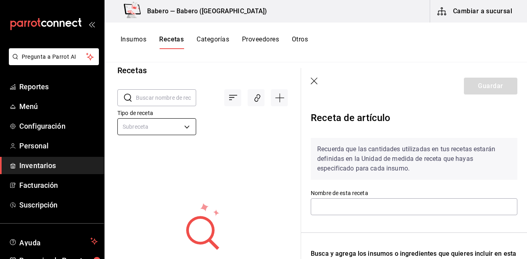
click at [185, 125] on body "Pregunta a Parrot AI Reportes Menú Configuración Personal Inventarios Facturaci…" at bounding box center [263, 126] width 527 height 253
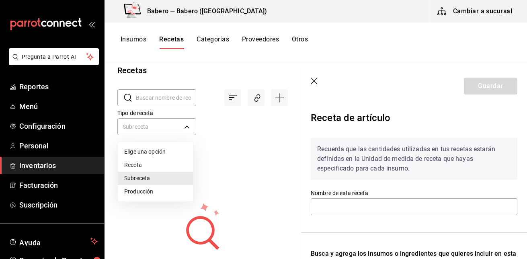
click at [164, 187] on li "Producción" at bounding box center [155, 191] width 75 height 13
type input "PREPARATION"
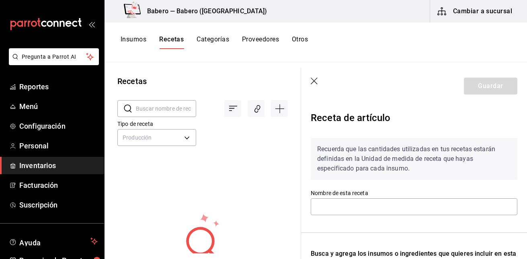
click at [316, 84] on icon "button" at bounding box center [315, 82] width 8 height 8
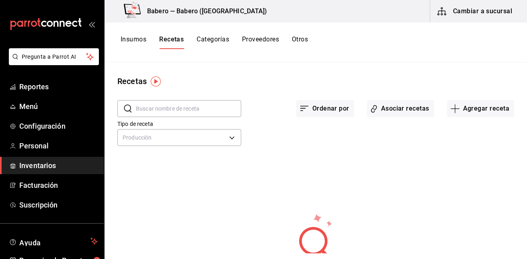
click at [154, 81] on img "button" at bounding box center [156, 81] width 10 height 10
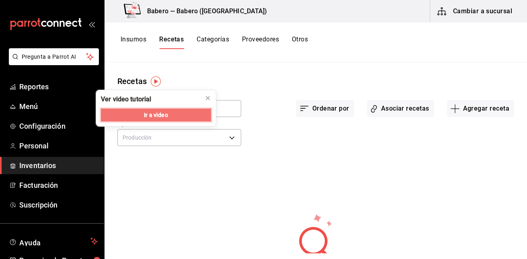
click at [159, 119] on span "Ir a video" at bounding box center [156, 115] width 24 height 8
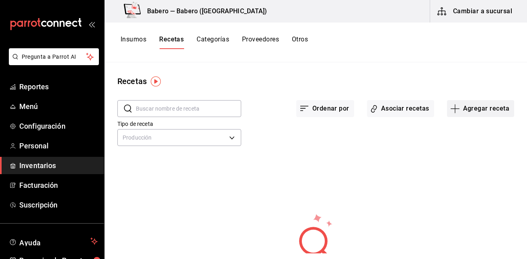
click at [465, 104] on button "Agregar receta" at bounding box center [480, 108] width 67 height 17
click at [458, 132] on span "Receta" at bounding box center [475, 131] width 68 height 8
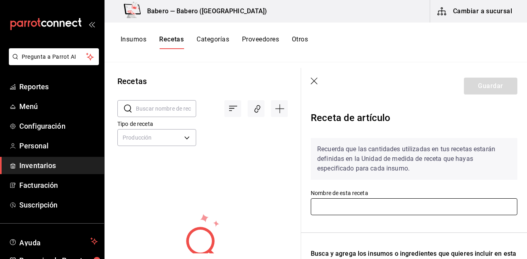
click at [380, 204] on input "text" at bounding box center [414, 206] width 207 height 17
type input "b"
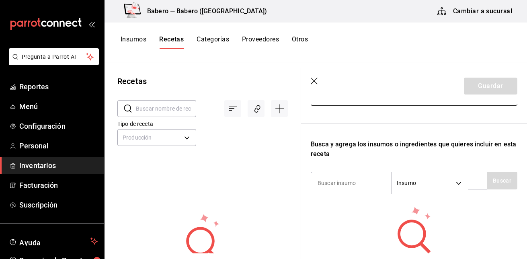
scroll to position [110, 0]
type input "BABEROL SPRITZ"
click at [366, 180] on input at bounding box center [351, 182] width 80 height 17
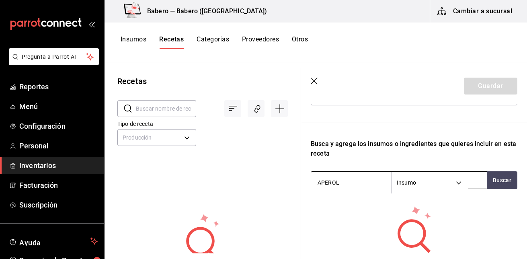
type input "APEROL"
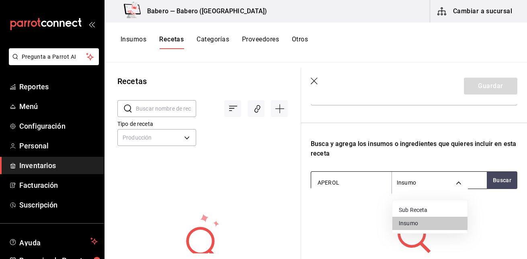
click at [459, 183] on body "Pregunta a Parrot AI Reportes Menú Configuración Personal Inventarios Facturaci…" at bounding box center [263, 126] width 527 height 253
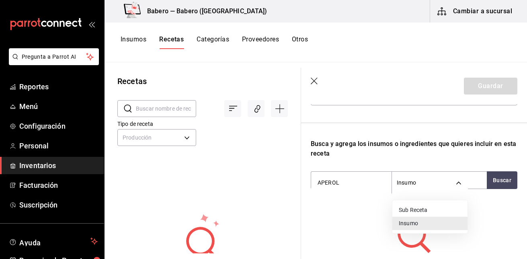
click at [441, 221] on li "Insumo" at bounding box center [429, 223] width 75 height 13
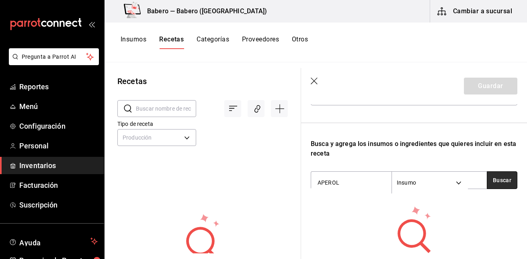
click at [492, 181] on button "Buscar" at bounding box center [502, 180] width 31 height 18
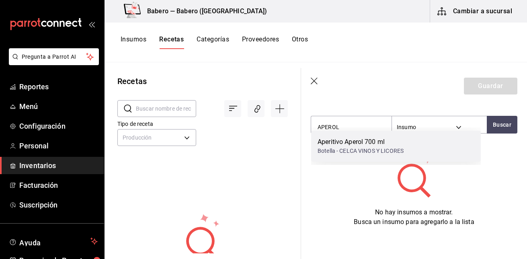
click at [387, 152] on div "Botella - CELCA VINOS Y LICORES" at bounding box center [361, 151] width 86 height 8
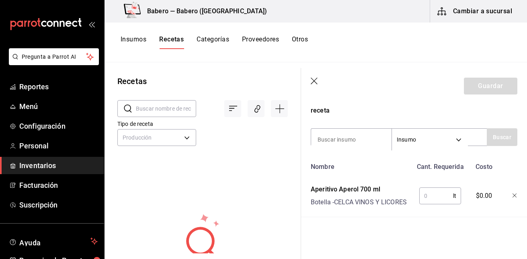
scroll to position [159, 0]
type input "BORNOS"
click at [487, 128] on button "Buscar" at bounding box center [502, 137] width 31 height 18
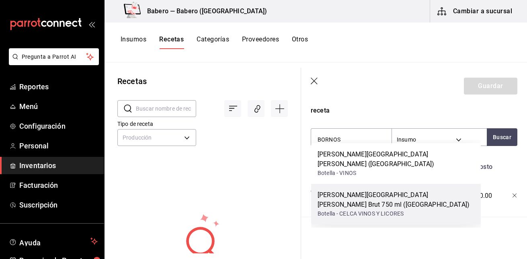
click at [365, 190] on div "Palacio de Bornos Verdejo Brut 750 ml (BARRA)" at bounding box center [396, 199] width 157 height 19
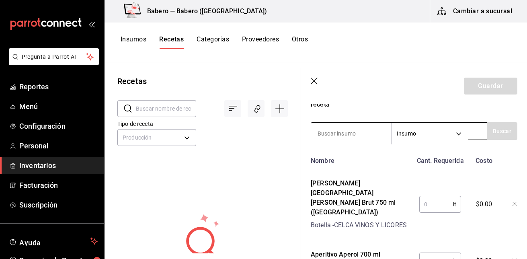
click at [352, 133] on input at bounding box center [351, 133] width 80 height 17
type input "PEÑAFIEL"
click at [497, 133] on button "Buscar" at bounding box center [502, 131] width 31 height 18
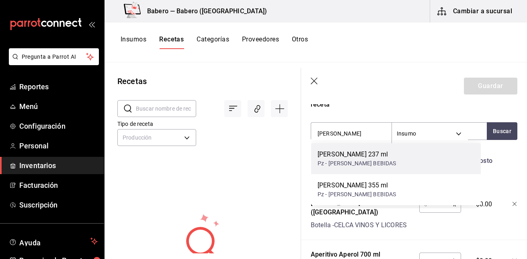
click at [379, 161] on div "Peñafiel 237 ml Pz - PEÑAFIEL BEBIDAS" at bounding box center [396, 158] width 170 height 31
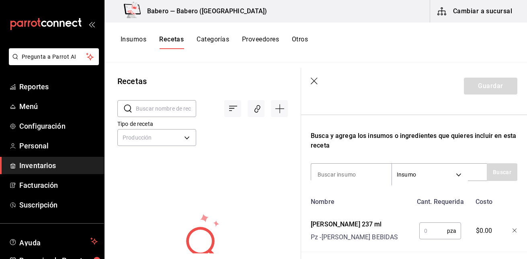
scroll to position [117, 0]
click at [360, 171] on input at bounding box center [351, 174] width 80 height 17
type input "MANGO"
click at [504, 174] on button "Buscar" at bounding box center [502, 173] width 31 height 18
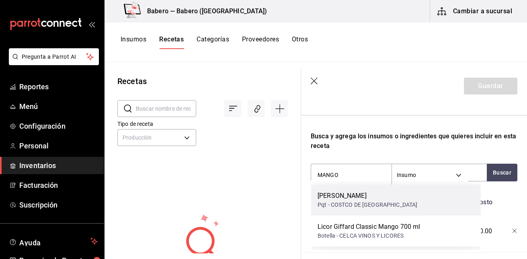
click at [410, 201] on div "Mango Congelado Pqt - COSTCO DE MEXICO" at bounding box center [396, 200] width 170 height 31
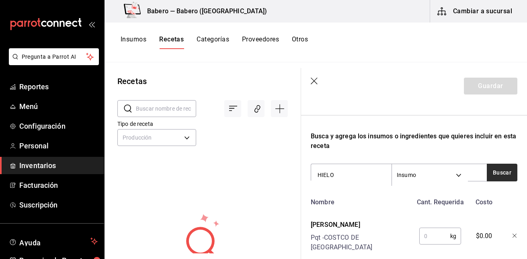
type input "HIELO"
click at [488, 170] on button "Buscar" at bounding box center [502, 173] width 31 height 18
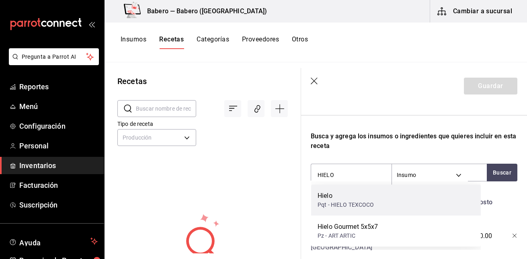
click at [404, 203] on div "Hielo Pqt - HIELO TEXCOCO" at bounding box center [396, 200] width 170 height 31
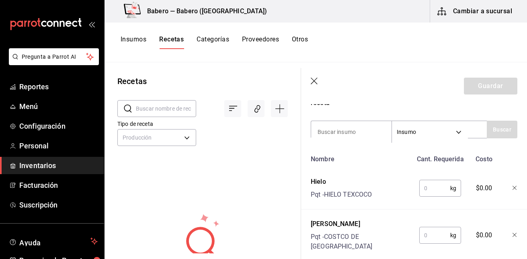
scroll to position [162, 0]
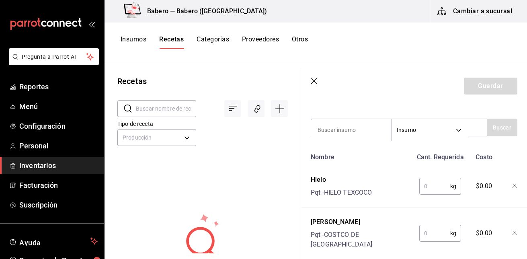
click at [436, 185] on input "text" at bounding box center [434, 186] width 31 height 16
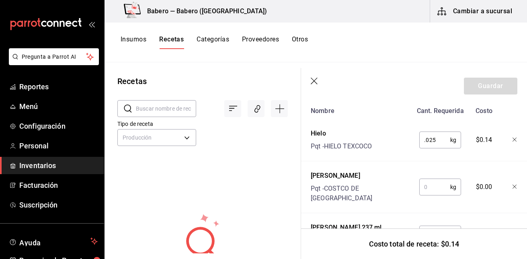
scroll to position [209, 0]
type input "0.025"
click at [436, 185] on input "text" at bounding box center [434, 186] width 31 height 16
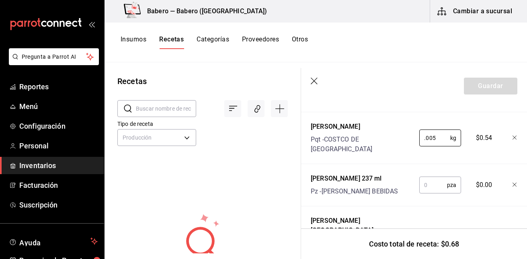
scroll to position [258, 0]
type input "0.005"
click at [427, 177] on input "text" at bounding box center [433, 184] width 28 height 16
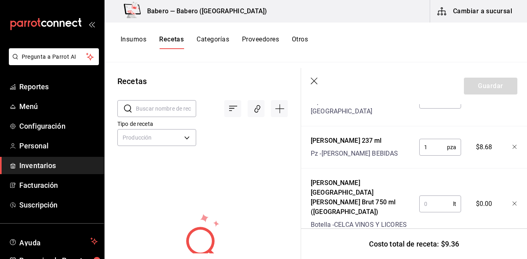
scroll to position [297, 0]
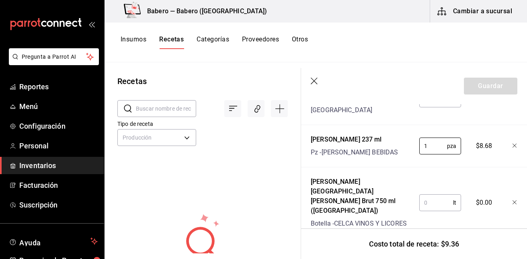
type input "1"
click at [427, 195] on input "text" at bounding box center [436, 203] width 34 height 16
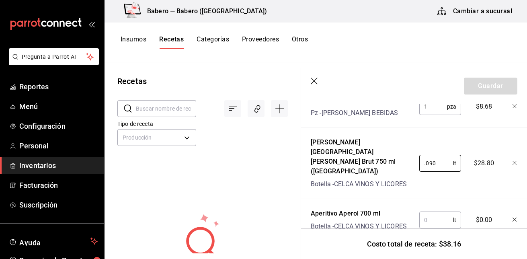
scroll to position [337, 0]
type input "0.090"
click at [433, 211] on input "text" at bounding box center [436, 219] width 34 height 16
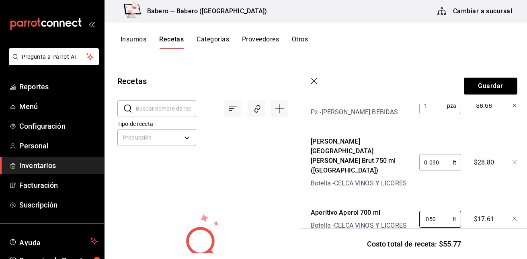
scroll to position [337, 0]
type input "0.050"
click at [494, 86] on button "Guardar" at bounding box center [490, 86] width 53 height 17
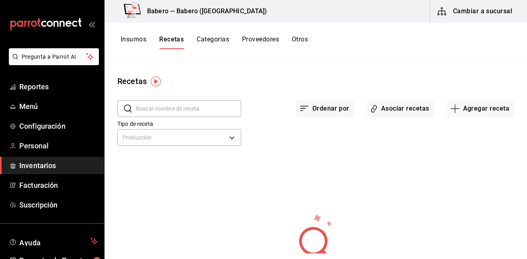
click at [467, 10] on button "Cambiar a sucursal" at bounding box center [475, 11] width 90 height 23
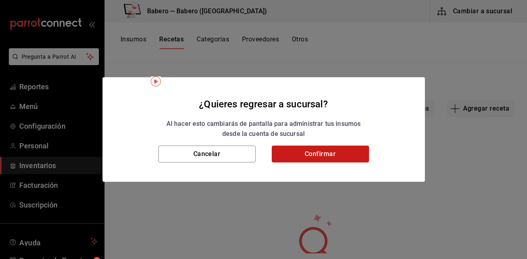
click at [326, 155] on button "Confirmar" at bounding box center [320, 154] width 97 height 17
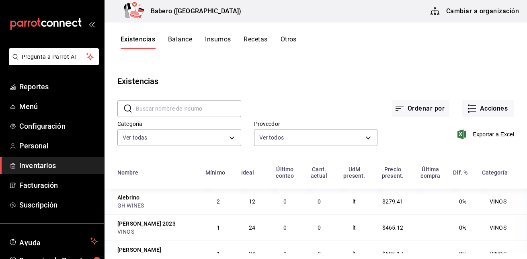
click at [258, 39] on button "Recetas" at bounding box center [256, 42] width 24 height 14
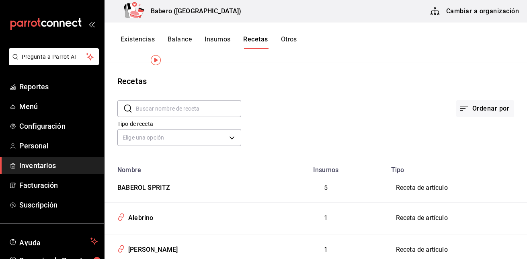
scroll to position [29, 0]
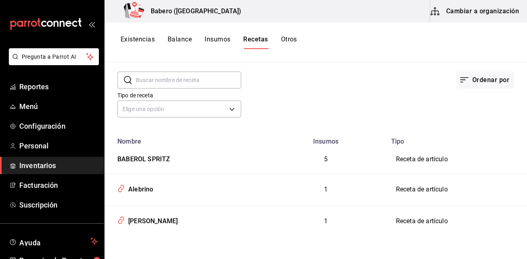
click at [399, 165] on td "Receta de artículo" at bounding box center [456, 159] width 141 height 29
click at [167, 160] on div "BABEROL SPRITZ" at bounding box center [142, 158] width 56 height 12
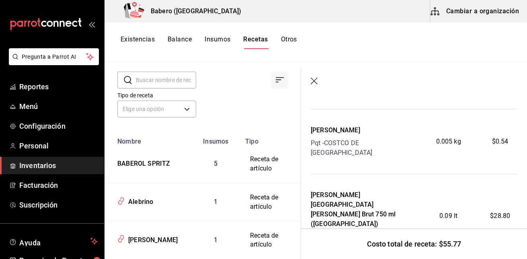
scroll to position [239, 0]
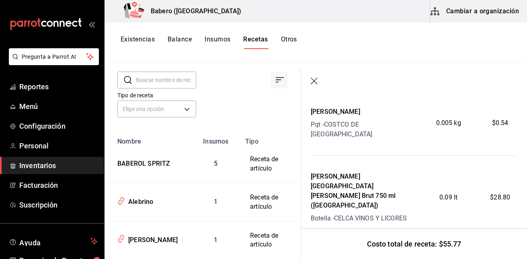
click at [482, 243] on div "Costo total de receta: $55.77" at bounding box center [414, 243] width 226 height 31
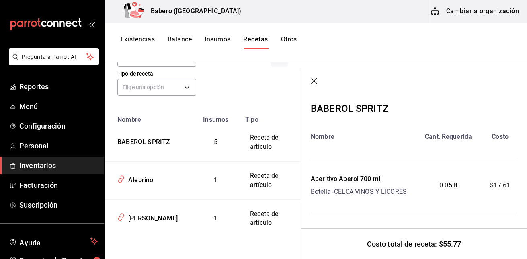
scroll to position [0, 0]
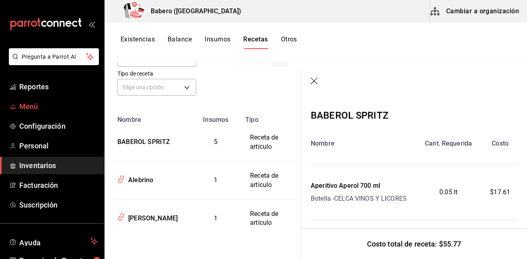
click at [40, 108] on span "Menú" at bounding box center [58, 106] width 78 height 11
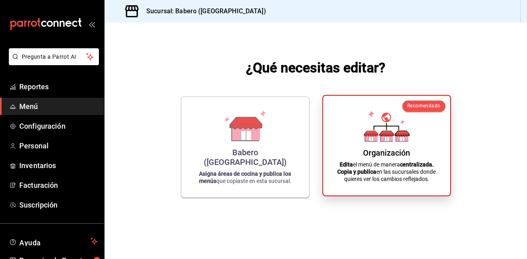
click at [368, 148] on div "Organización" at bounding box center [386, 153] width 47 height 10
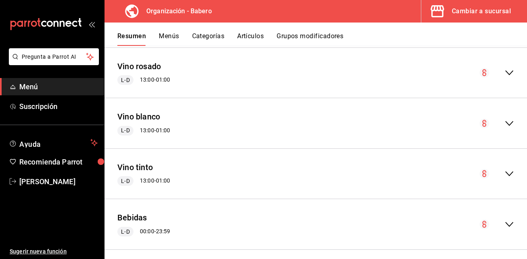
scroll to position [899, 0]
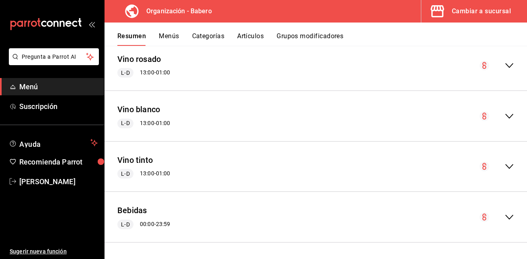
click at [505, 217] on icon "collapse-menu-row" at bounding box center [509, 217] width 8 height 5
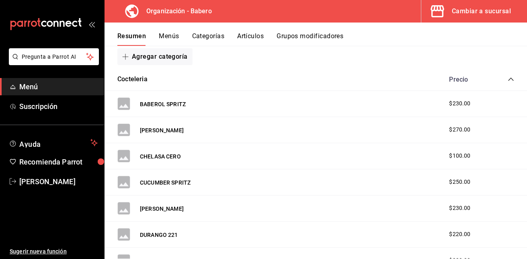
scroll to position [1090, 0]
click at [183, 106] on button "BABEROL SPRITZ" at bounding box center [163, 104] width 46 height 8
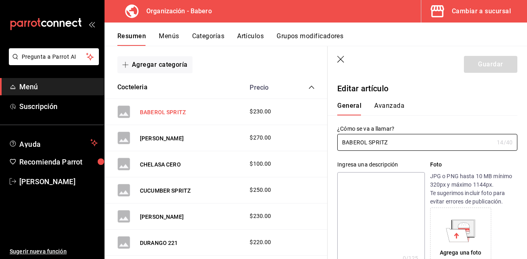
type input "$230.00"
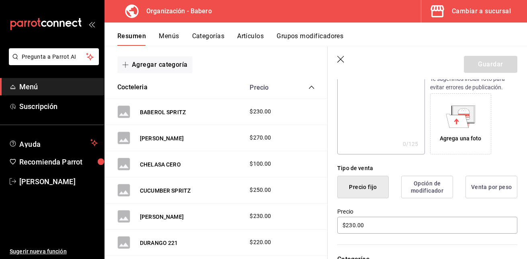
scroll to position [115, 0]
click at [495, 182] on button "Venta por peso" at bounding box center [491, 186] width 52 height 23
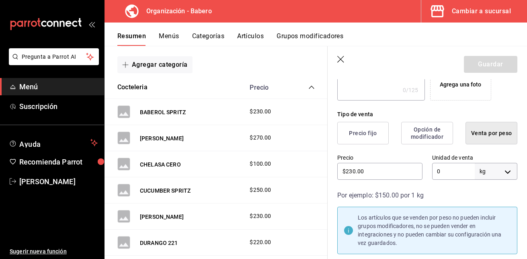
scroll to position [171, 0]
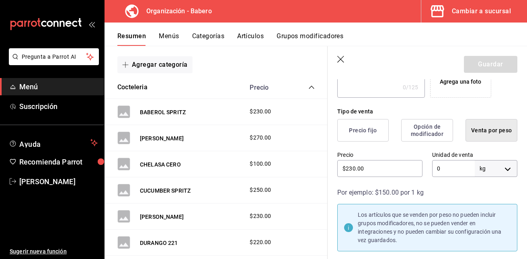
click at [427, 126] on button "Opción de modificador" at bounding box center [427, 130] width 52 height 23
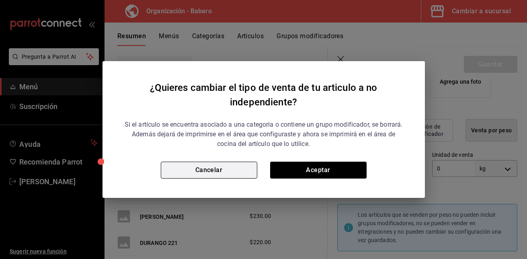
click at [240, 170] on button "Cancelar" at bounding box center [209, 170] width 96 height 17
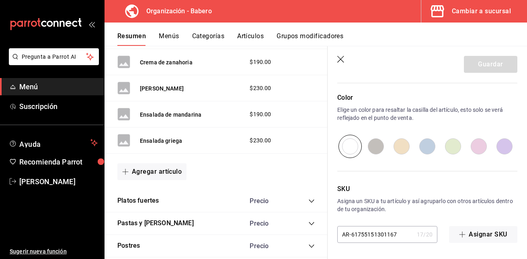
scroll to position [509, 0]
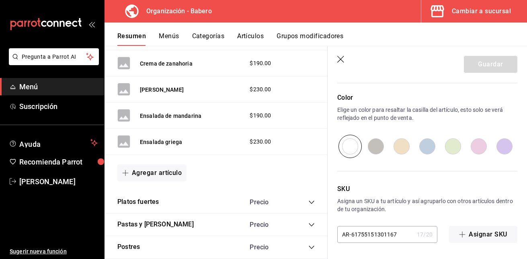
type button "0"
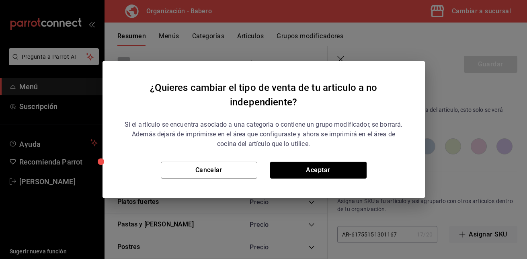
click at [388, 62] on div "¿Quieres cambiar el tipo de venta de tu articulo a no independiente? Si el artí…" at bounding box center [264, 129] width 322 height 137
click at [389, 48] on div "¿Quieres cambiar el tipo de venta de tu articulo a no independiente? Si el artí…" at bounding box center [263, 129] width 527 height 259
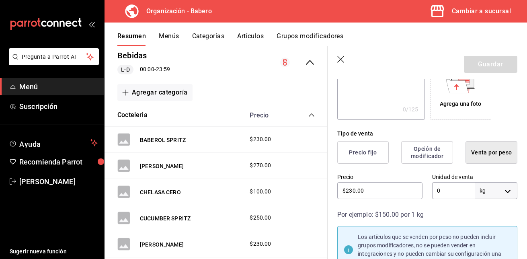
scroll to position [1044, 0]
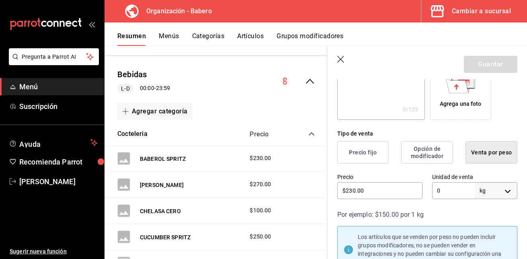
click at [340, 57] on icon "button" at bounding box center [341, 60] width 8 height 8
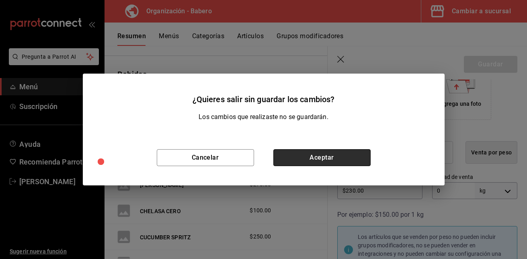
click at [345, 158] on button "Aceptar" at bounding box center [321, 157] width 97 height 17
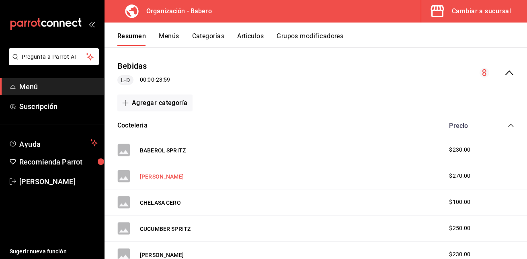
click at [170, 176] on button "[PERSON_NAME]" at bounding box center [162, 176] width 44 height 8
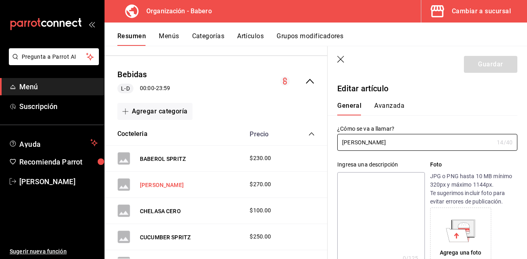
type input "$270.00"
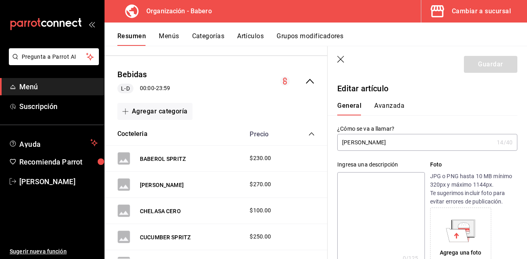
click at [484, 6] on div "Cambiar a sucursal" at bounding box center [481, 11] width 59 height 11
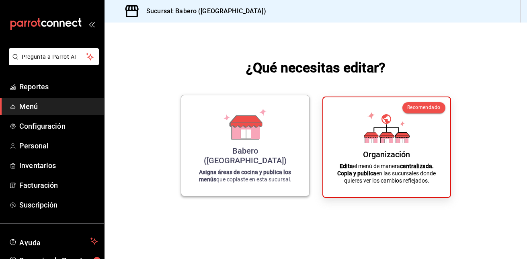
click at [230, 139] on icon at bounding box center [245, 123] width 46 height 31
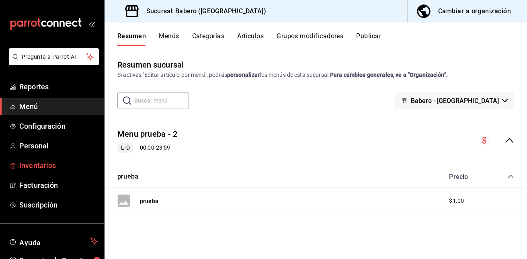
click at [38, 167] on span "Inventarios" at bounding box center [58, 165] width 78 height 11
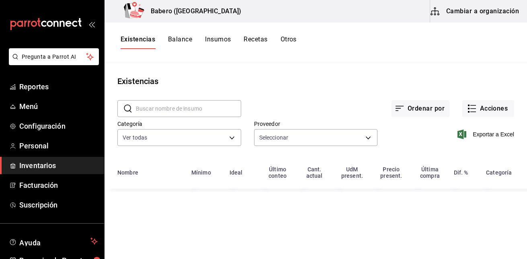
type input "52dfae9e-b3b2-4322-8c57-ebb221340a70,127a4c84-8d62-4204-8f24-b80795ebaa4a,d3ca0…"
click at [256, 40] on button "Recetas" at bounding box center [256, 42] width 24 height 14
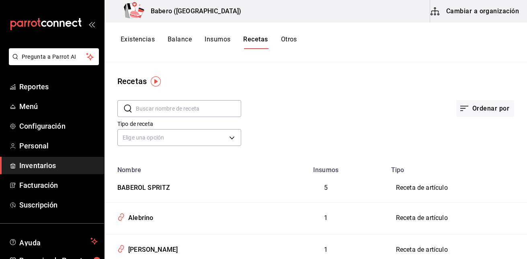
click at [471, 15] on button "Cambiar a organización" at bounding box center [475, 11] width 90 height 23
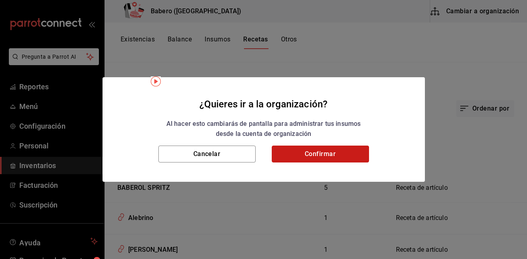
click at [331, 159] on button "Confirmar" at bounding box center [320, 154] width 97 height 17
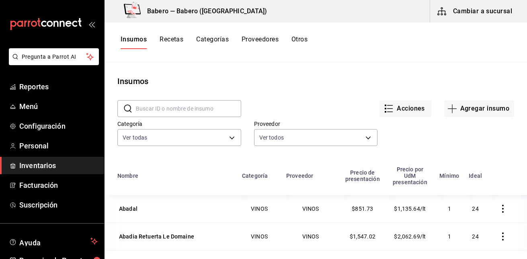
scroll to position [99, 0]
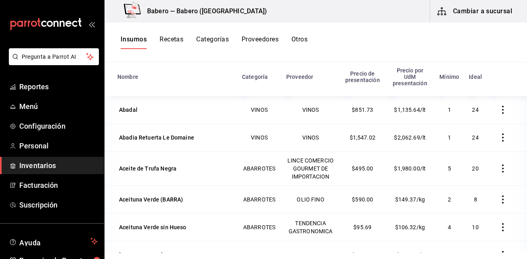
click at [170, 39] on button "Recetas" at bounding box center [172, 42] width 24 height 14
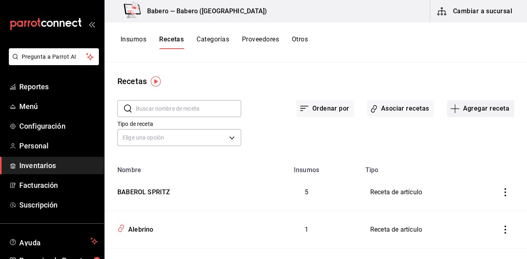
click at [486, 109] on button "Agregar receta" at bounding box center [480, 108] width 67 height 17
click at [469, 125] on li "Receta" at bounding box center [475, 130] width 80 height 21
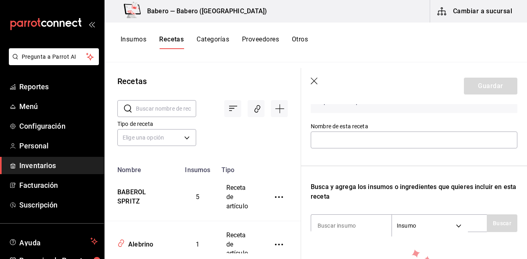
scroll to position [93, 0]
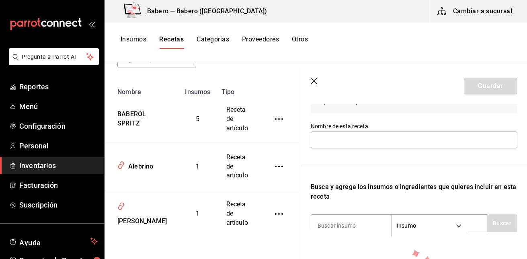
click at [314, 81] on icon "button" at bounding box center [314, 81] width 7 height 7
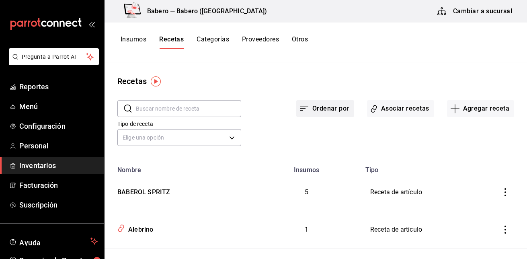
click at [306, 109] on button "Ordenar por" at bounding box center [325, 108] width 58 height 17
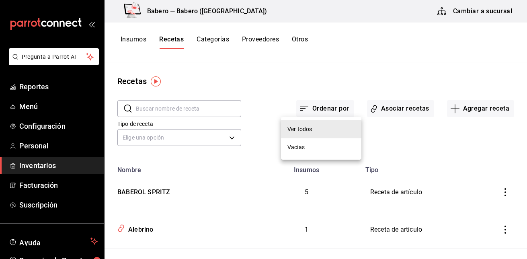
click at [303, 147] on div "Vacías" at bounding box center [295, 147] width 17 height 8
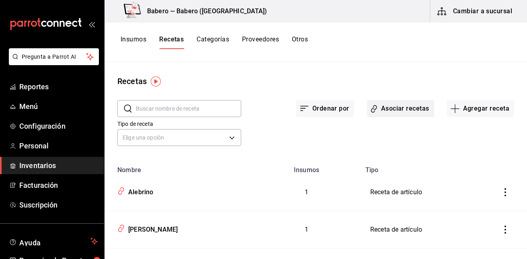
click at [400, 103] on button "Asociar recetas" at bounding box center [400, 108] width 67 height 17
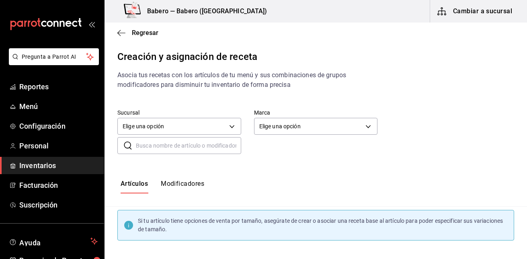
click at [174, 147] on input "text" at bounding box center [188, 145] width 105 height 16
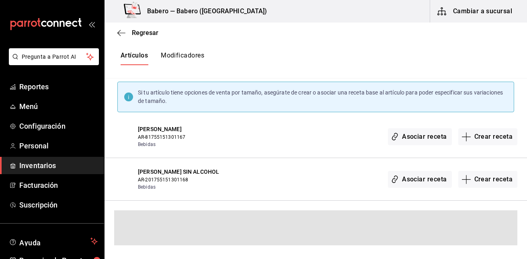
scroll to position [84, 0]
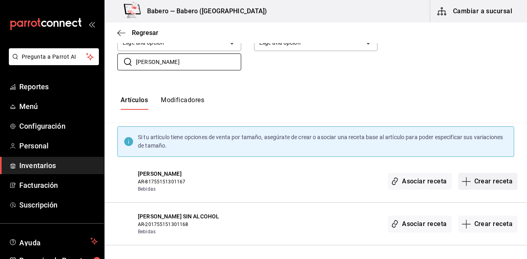
type input "HUGO"
click at [480, 183] on button "Crear receta" at bounding box center [487, 181] width 59 height 17
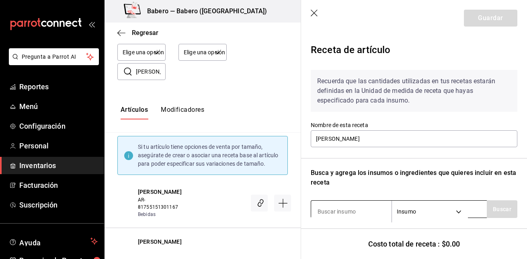
scroll to position [84, 0]
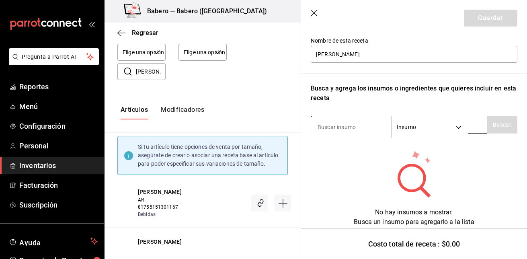
click at [348, 125] on input at bounding box center [351, 127] width 80 height 17
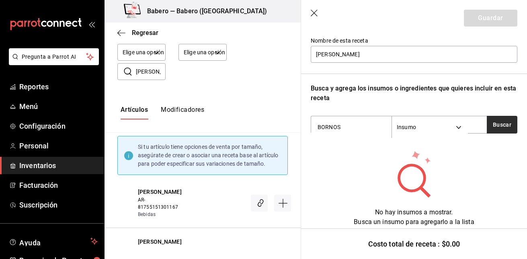
type input "BORNOS"
click at [490, 123] on button "Buscar" at bounding box center [502, 125] width 31 height 18
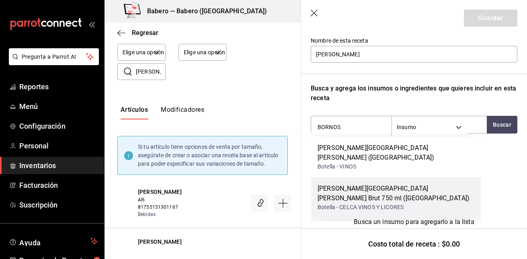
click at [381, 203] on div "Botella - CELCA VINOS Y LICORES" at bounding box center [396, 207] width 157 height 8
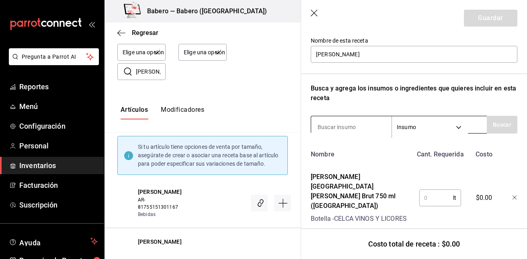
click at [357, 126] on input at bounding box center [351, 127] width 80 height 17
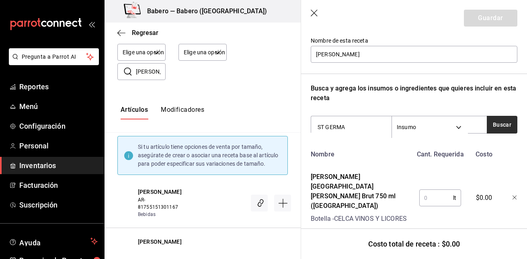
type input "ST GERMA"
click at [488, 123] on button "Buscar" at bounding box center [502, 125] width 31 height 18
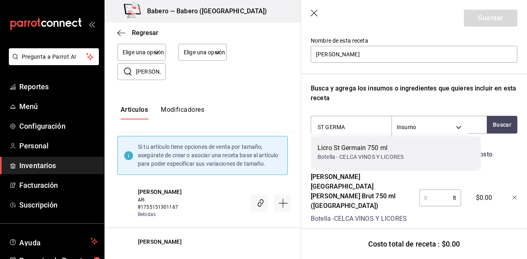
click at [380, 147] on div "Licro St Germain 750 ml" at bounding box center [361, 148] width 86 height 10
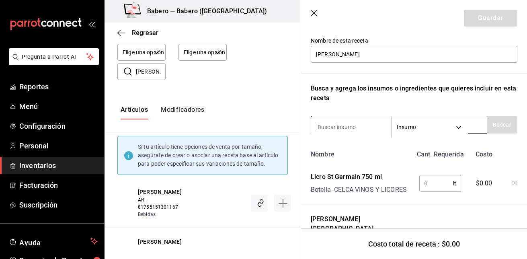
click at [355, 124] on input at bounding box center [351, 127] width 80 height 17
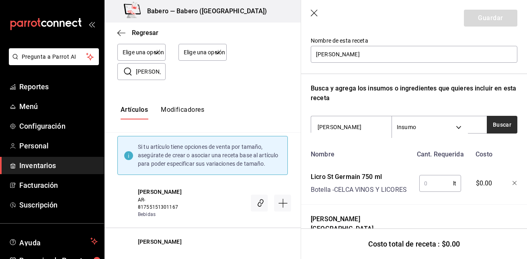
type input "PEÑAFIEL"
click at [487, 122] on button "Buscar" at bounding box center [502, 125] width 31 height 18
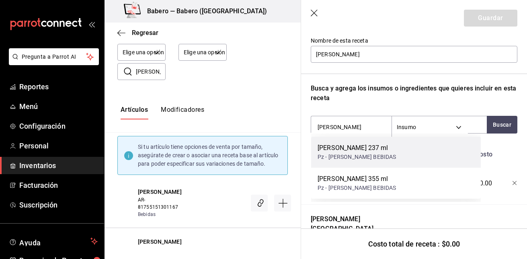
click at [423, 145] on div "Peñafiel 237 ml Pz - PEÑAFIEL BEBIDAS" at bounding box center [396, 152] width 170 height 31
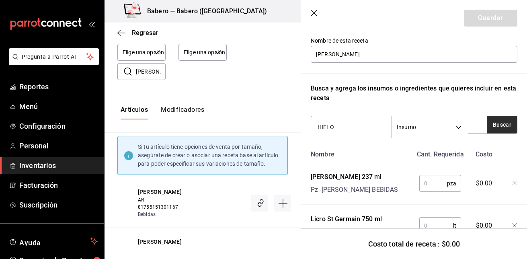
type input "HIELO"
click at [498, 122] on button "Buscar" at bounding box center [502, 125] width 31 height 18
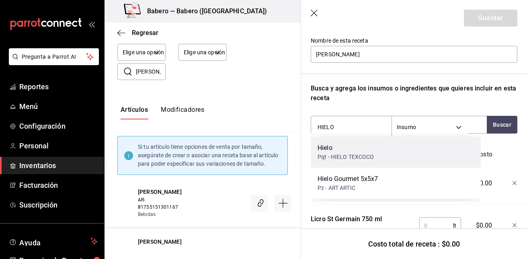
click at [390, 147] on div "Hielo Pqt - HIELO TEXCOCO" at bounding box center [396, 152] width 170 height 31
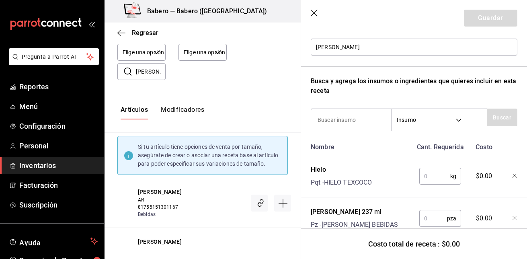
scroll to position [72, 0]
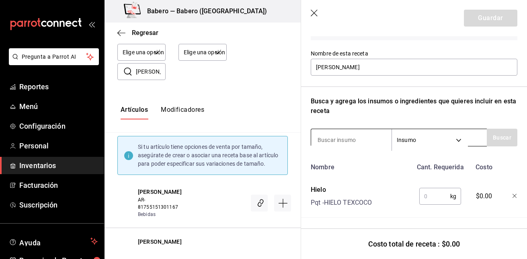
click at [351, 138] on input at bounding box center [351, 139] width 80 height 17
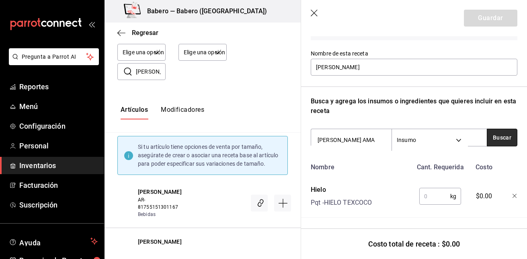
click at [494, 138] on button "Buscar" at bounding box center [502, 138] width 31 height 18
click at [365, 144] on input "LIMON AMA" at bounding box center [351, 139] width 80 height 17
click at [498, 132] on button "Buscar" at bounding box center [502, 138] width 31 height 18
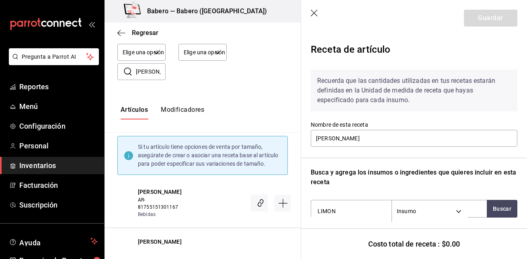
scroll to position [0, 0]
click at [356, 205] on input "LIMON" at bounding box center [351, 211] width 80 height 17
type input "LIMÓN"
click at [496, 205] on button "Buscar" at bounding box center [502, 209] width 31 height 18
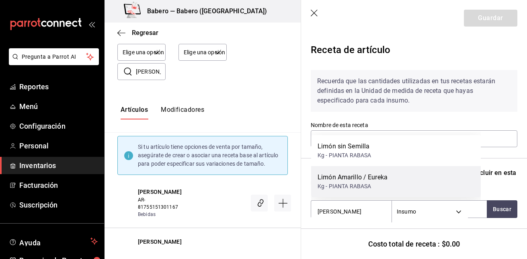
click at [389, 182] on div "Limón Amarillo / Eureka Kg - PIANTA RABASA" at bounding box center [396, 181] width 170 height 31
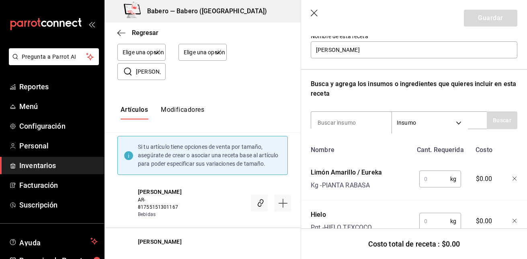
scroll to position [89, 0]
click at [352, 120] on input at bounding box center [351, 122] width 80 height 17
click at [504, 121] on button "Buscar" at bounding box center [502, 120] width 31 height 18
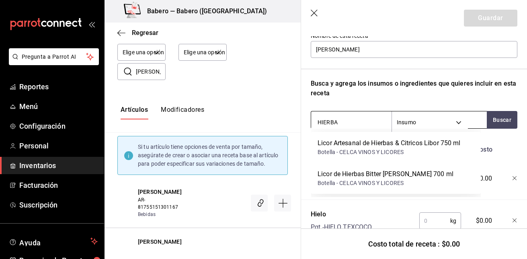
click at [368, 122] on input "HIERBA" at bounding box center [351, 122] width 80 height 17
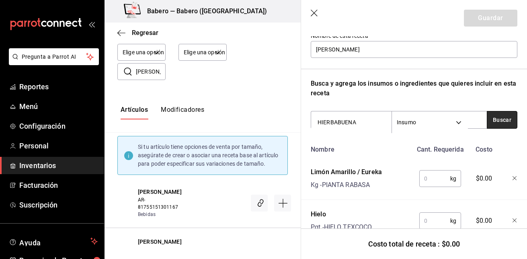
click at [490, 122] on button "Buscar" at bounding box center [502, 120] width 31 height 18
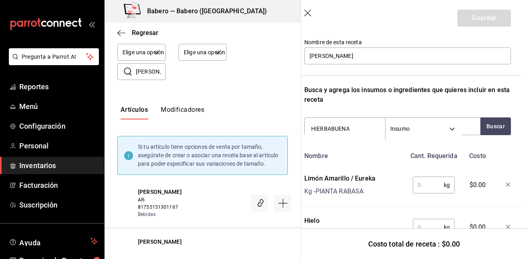
scroll to position [0, 6]
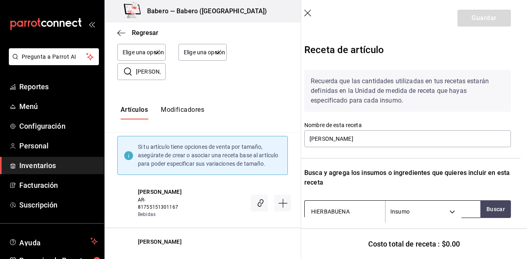
click at [359, 213] on input "HIERBABUENA" at bounding box center [345, 211] width 80 height 17
click at [482, 204] on button "Buscar" at bounding box center [495, 209] width 31 height 18
click at [452, 207] on body "Pregunta a Parrot AI Reportes Menú Configuración Personal Inventarios Facturaci…" at bounding box center [263, 122] width 527 height 245
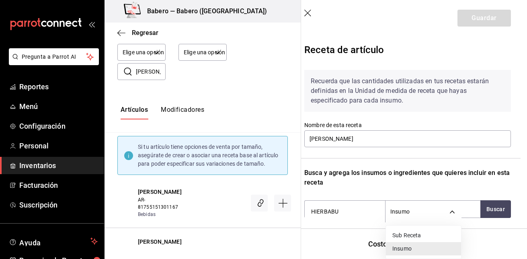
click at [360, 214] on div at bounding box center [263, 129] width 527 height 259
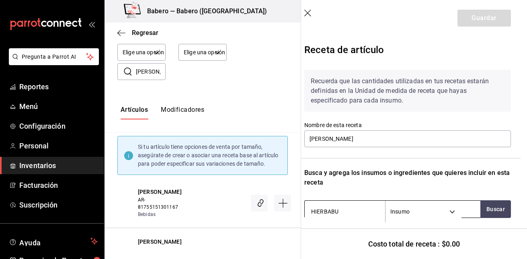
click at [353, 212] on input "HIERBABU" at bounding box center [345, 211] width 80 height 17
click at [480, 209] on button "Buscar" at bounding box center [495, 209] width 31 height 18
click at [367, 211] on input "HIERBA BUENA" at bounding box center [345, 211] width 80 height 17
type input "H"
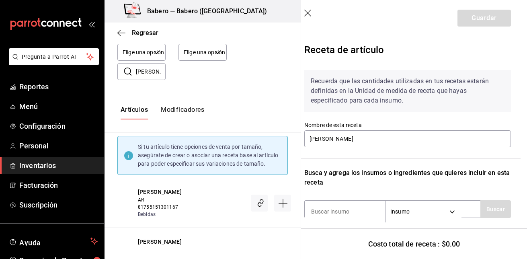
click at [496, 21] on header "Guardar" at bounding box center [408, 18] width 226 height 36
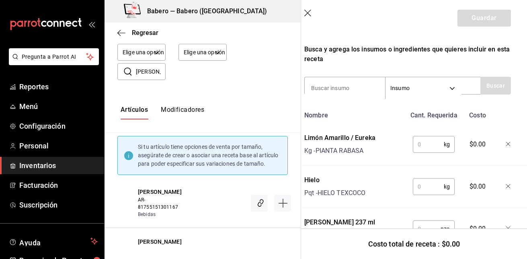
scroll to position [124, 6]
click at [428, 143] on input "text" at bounding box center [428, 144] width 31 height 16
type input "0.005"
click at [424, 186] on input "text" at bounding box center [428, 186] width 31 height 16
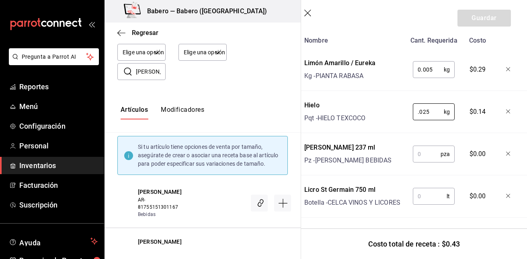
scroll to position [199, 6]
type input "0.025"
click at [424, 155] on input "text" at bounding box center [427, 154] width 28 height 16
type input "1"
click at [427, 193] on input "text" at bounding box center [430, 196] width 34 height 16
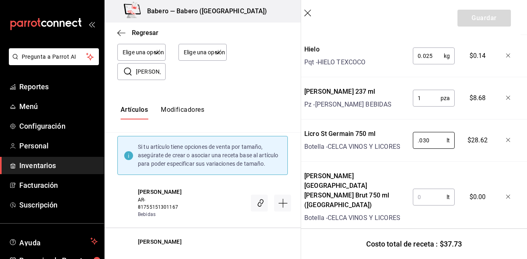
scroll to position [256, 6]
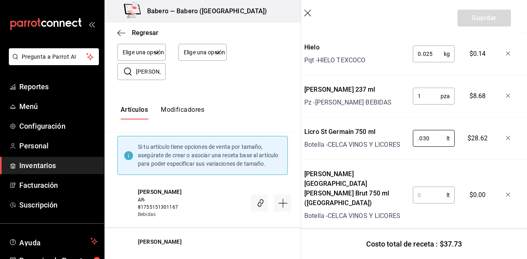
type input "0.030"
click at [422, 187] on input "text" at bounding box center [430, 195] width 34 height 16
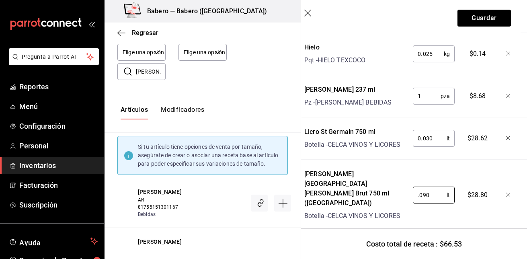
scroll to position [256, 6]
type input "0.090"
click at [475, 19] on button "Guardar" at bounding box center [483, 18] width 53 height 17
